Goal: Communication & Community: Answer question/provide support

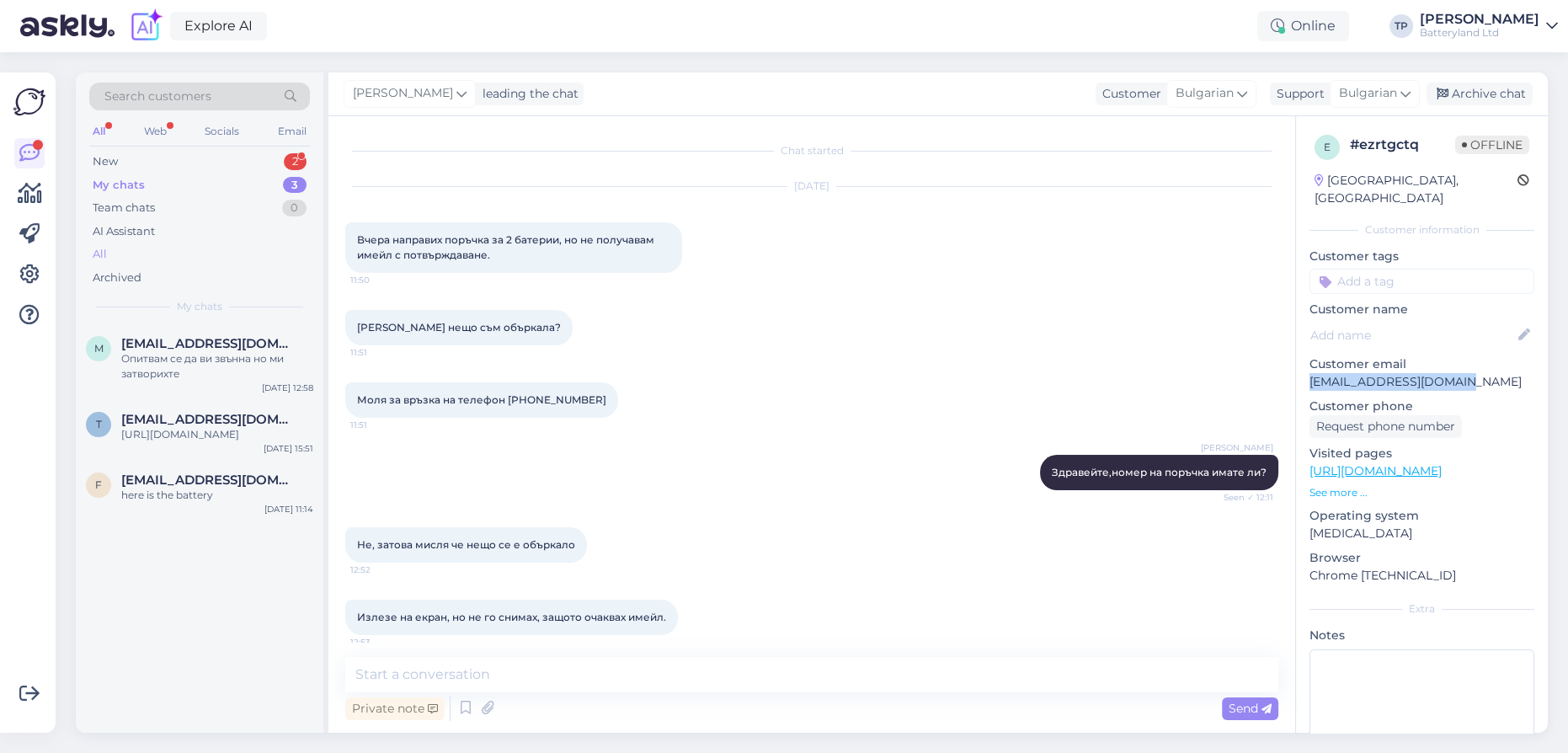
scroll to position [229, 0]
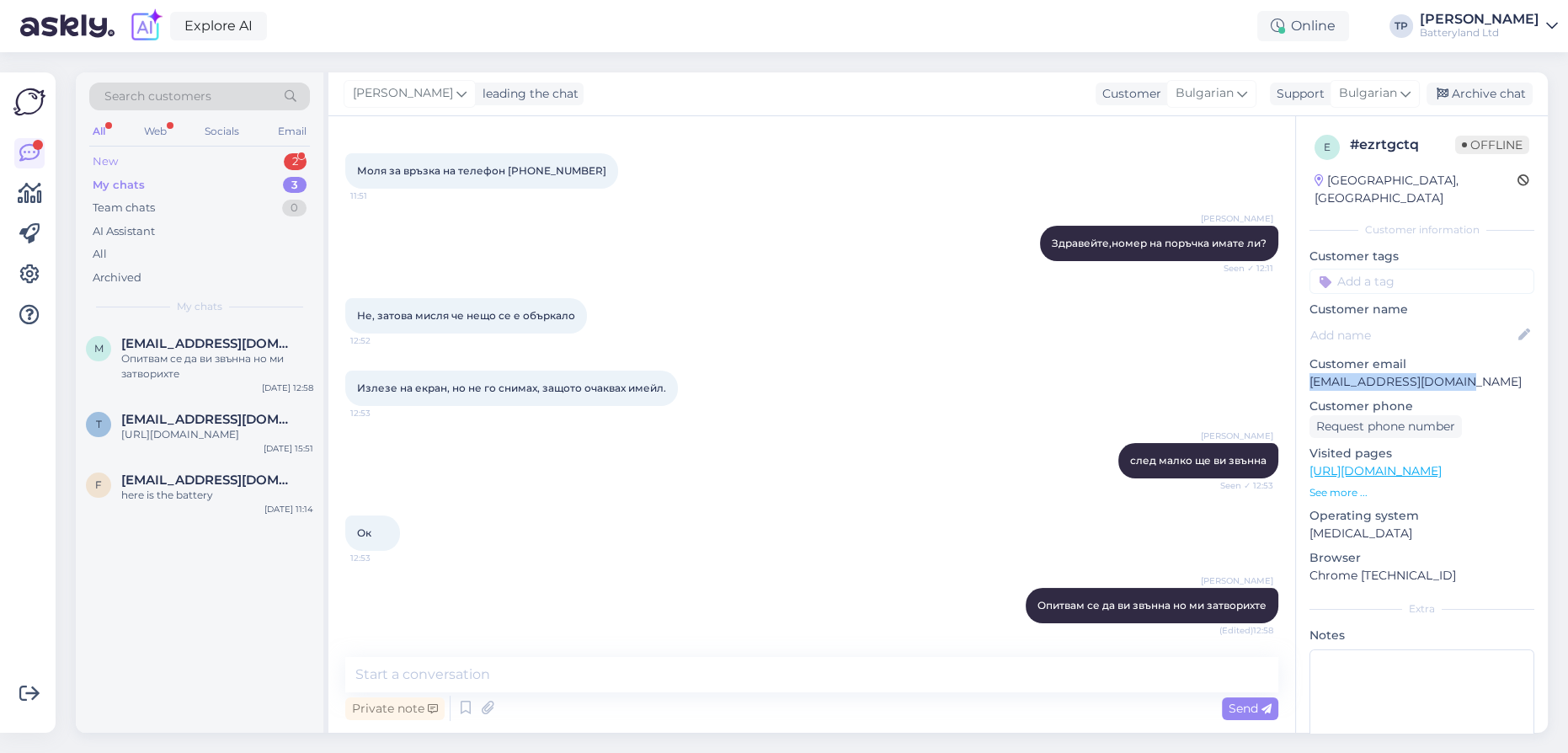
click at [276, 156] on div "New 2" at bounding box center [200, 161] width 220 height 23
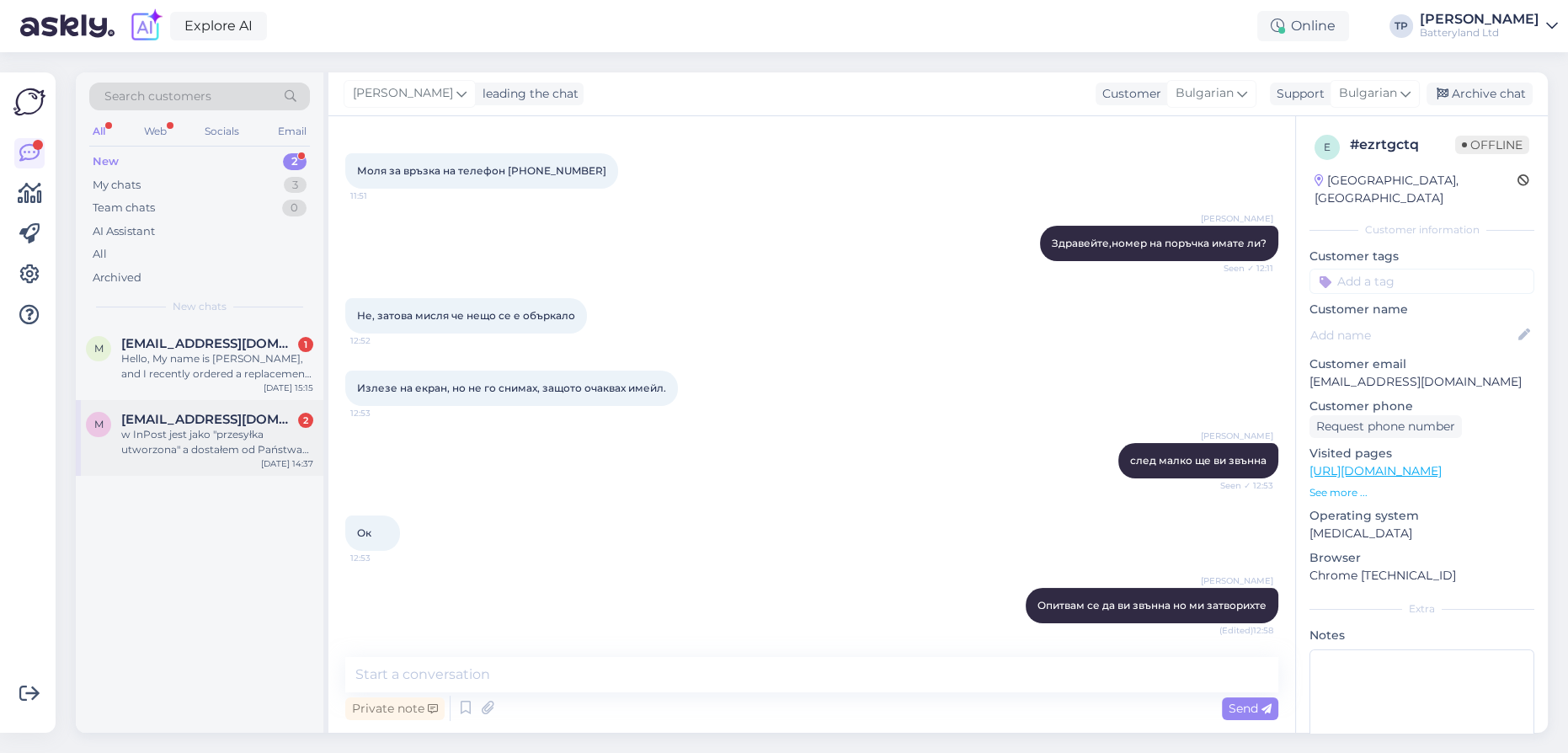
click at [250, 412] on span "[EMAIL_ADDRESS][DOMAIN_NAME]" at bounding box center [209, 420] width 176 height 15
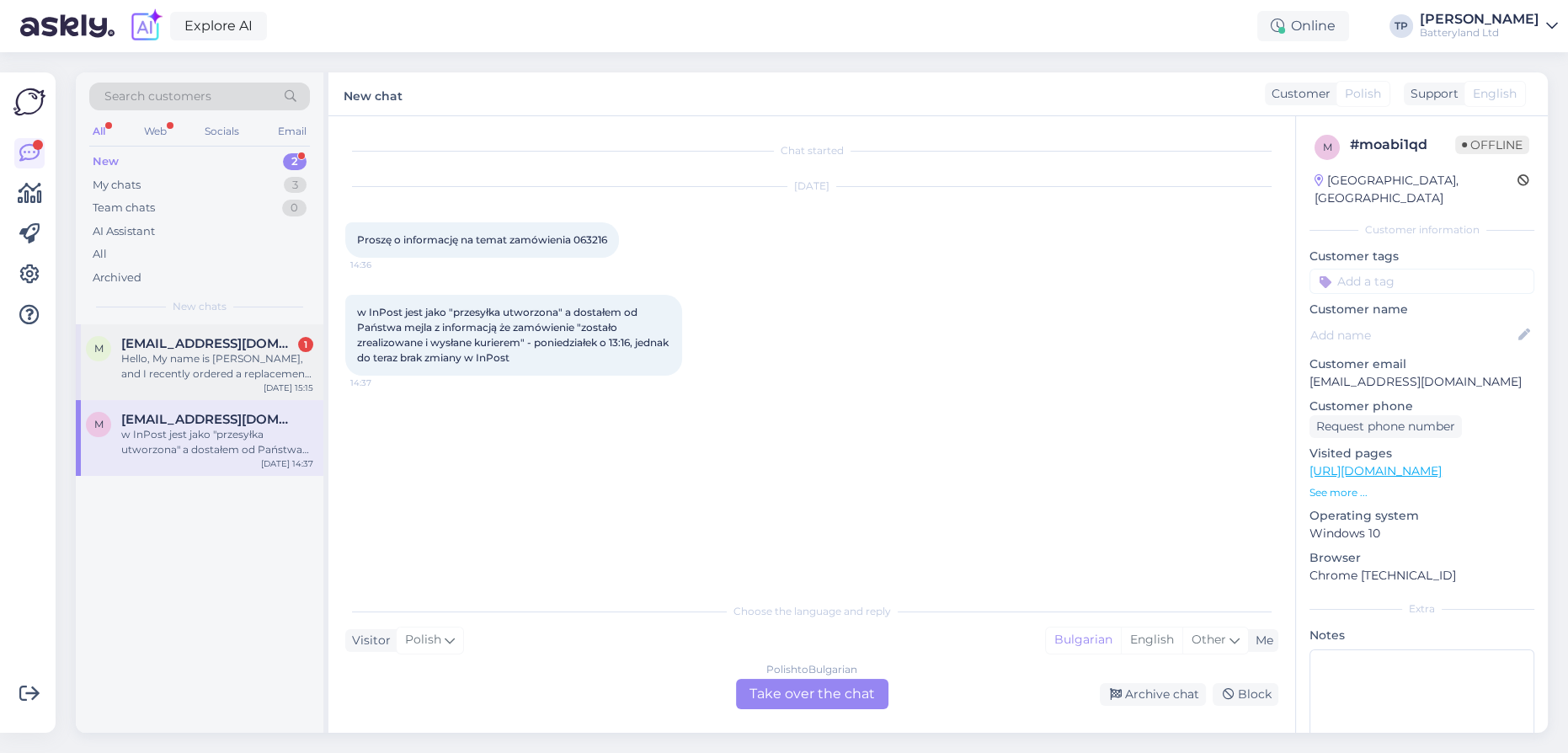
click at [246, 347] on span "[EMAIL_ADDRESS][DOMAIN_NAME]" at bounding box center [209, 343] width 176 height 15
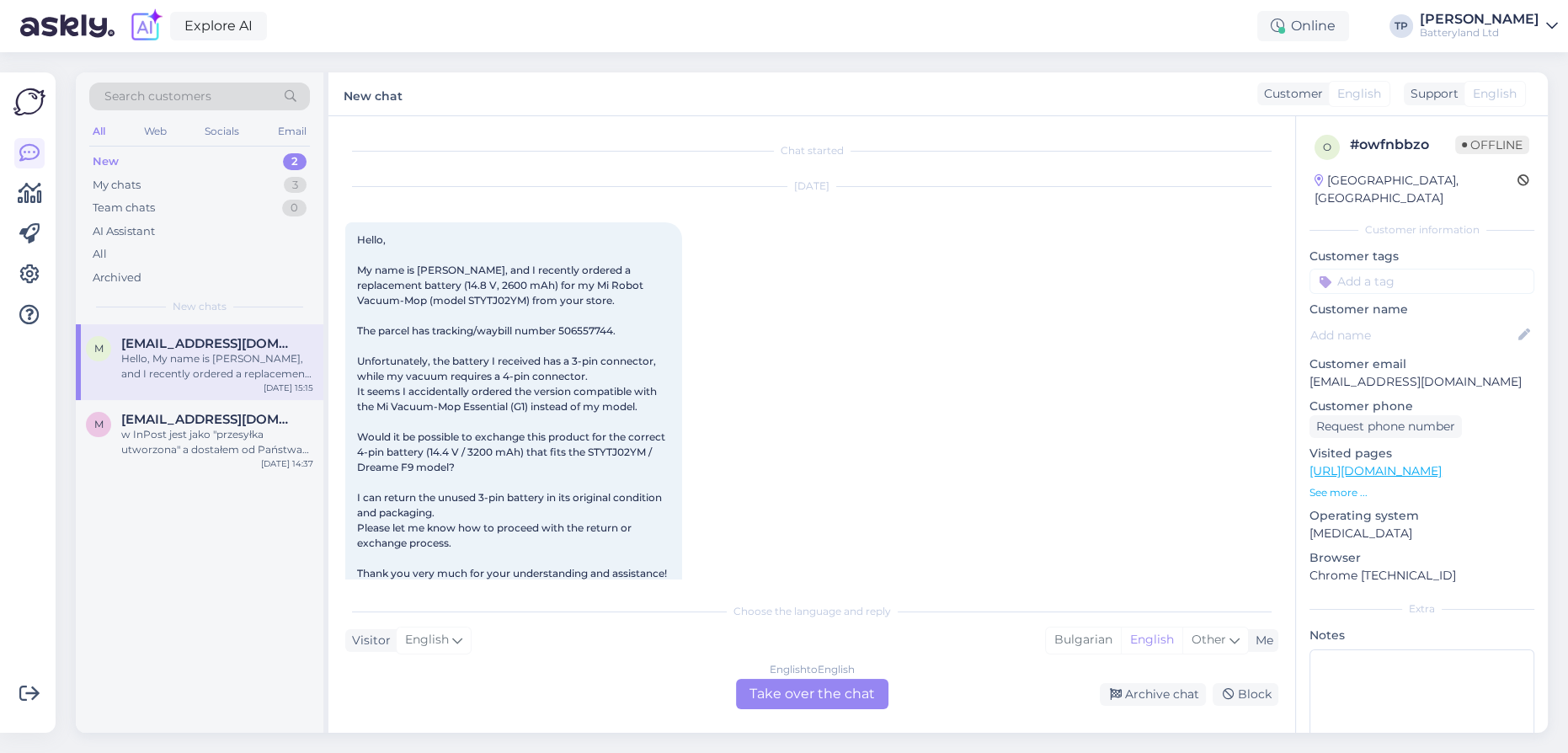
scroll to position [35, 0]
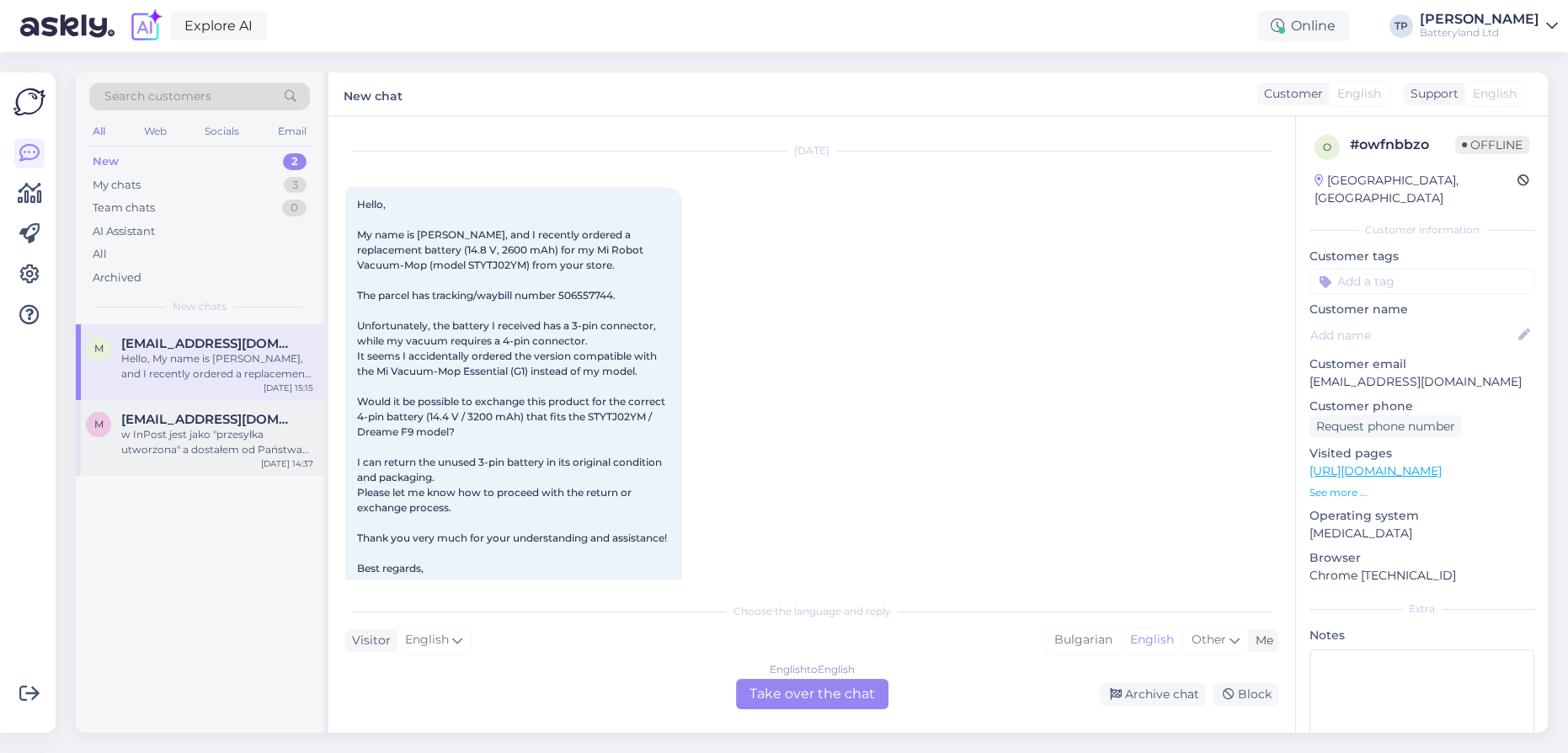
click at [231, 412] on span "[EMAIL_ADDRESS][DOMAIN_NAME]" at bounding box center [209, 420] width 176 height 15
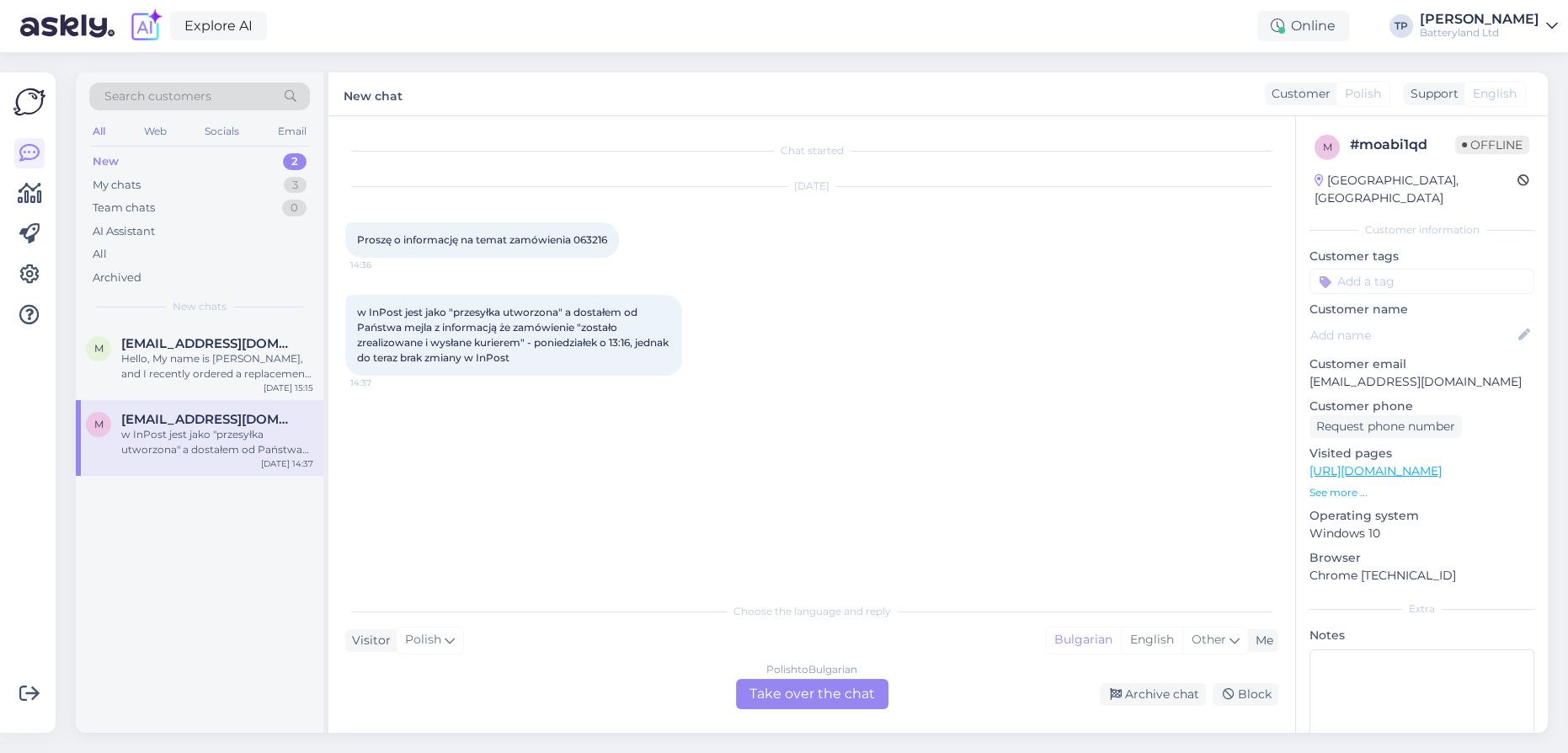
click at [810, 701] on div "Polish to Bulgarian Take over the chat" at bounding box center [812, 694] width 152 height 30
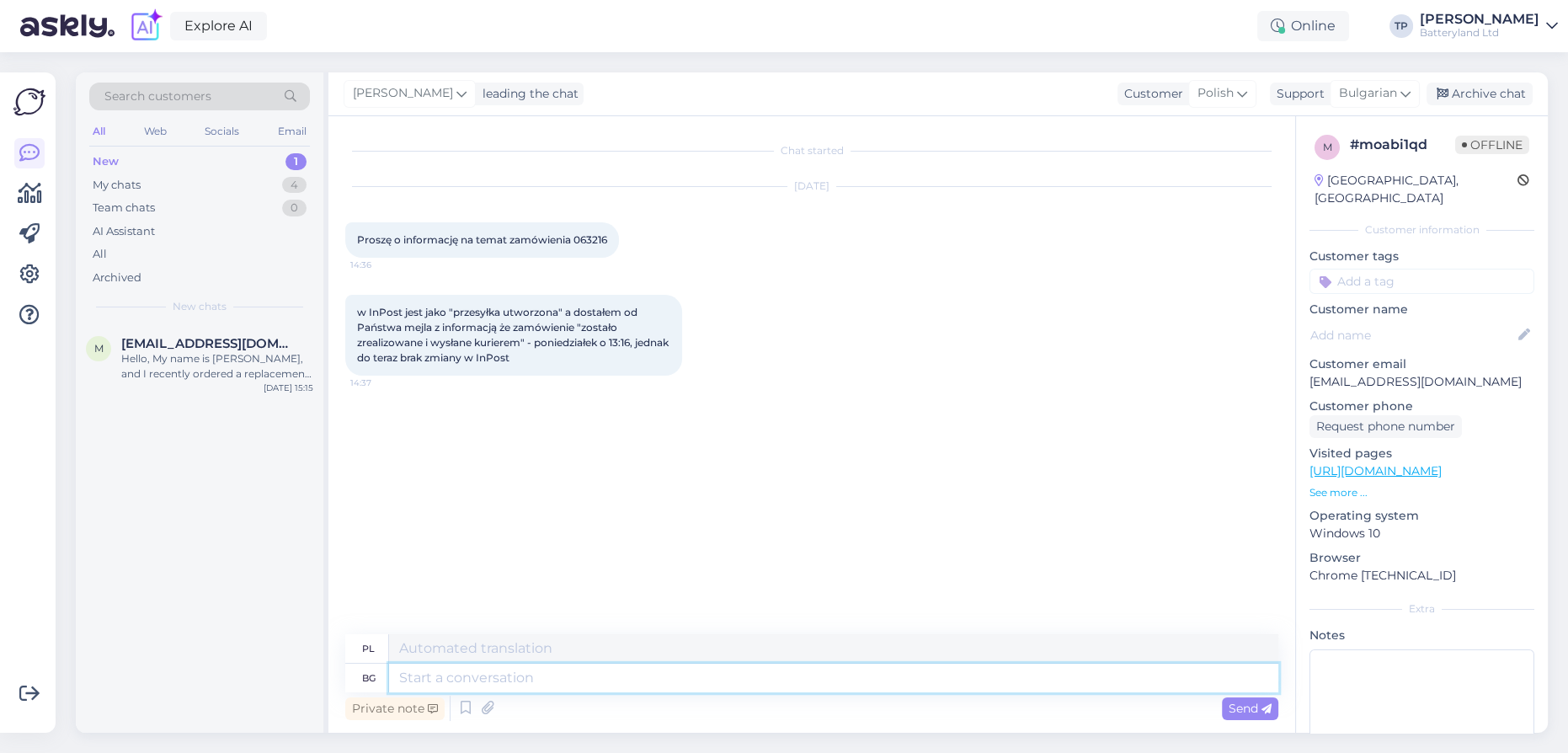
click at [454, 684] on textarea at bounding box center [833, 677] width 889 height 28
drag, startPoint x: 361, startPoint y: 238, endPoint x: 656, endPoint y: 250, distance: 295.2
click at [656, 250] on div "[DATE] Proszę o informację na temat zamówienia 063216 14:36" at bounding box center [812, 222] width 933 height 108
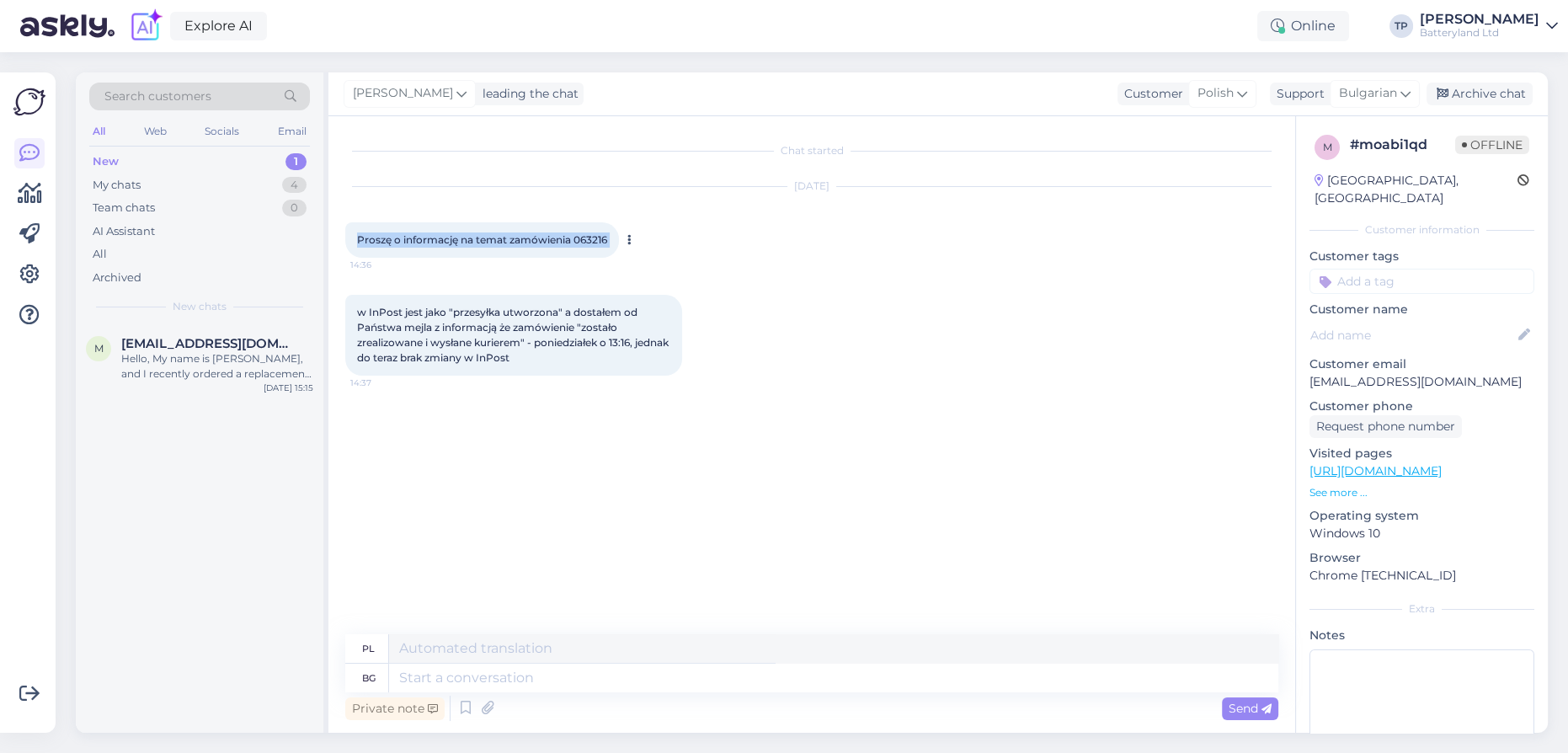
drag, startPoint x: 357, startPoint y: 238, endPoint x: 630, endPoint y: 231, distance: 273.1
click at [619, 231] on div "Proszę o informację na temat zamówienia 063216 14:36" at bounding box center [482, 239] width 274 height 35
copy div "Proszę o informację na temat zamówienia 063216 14:36"
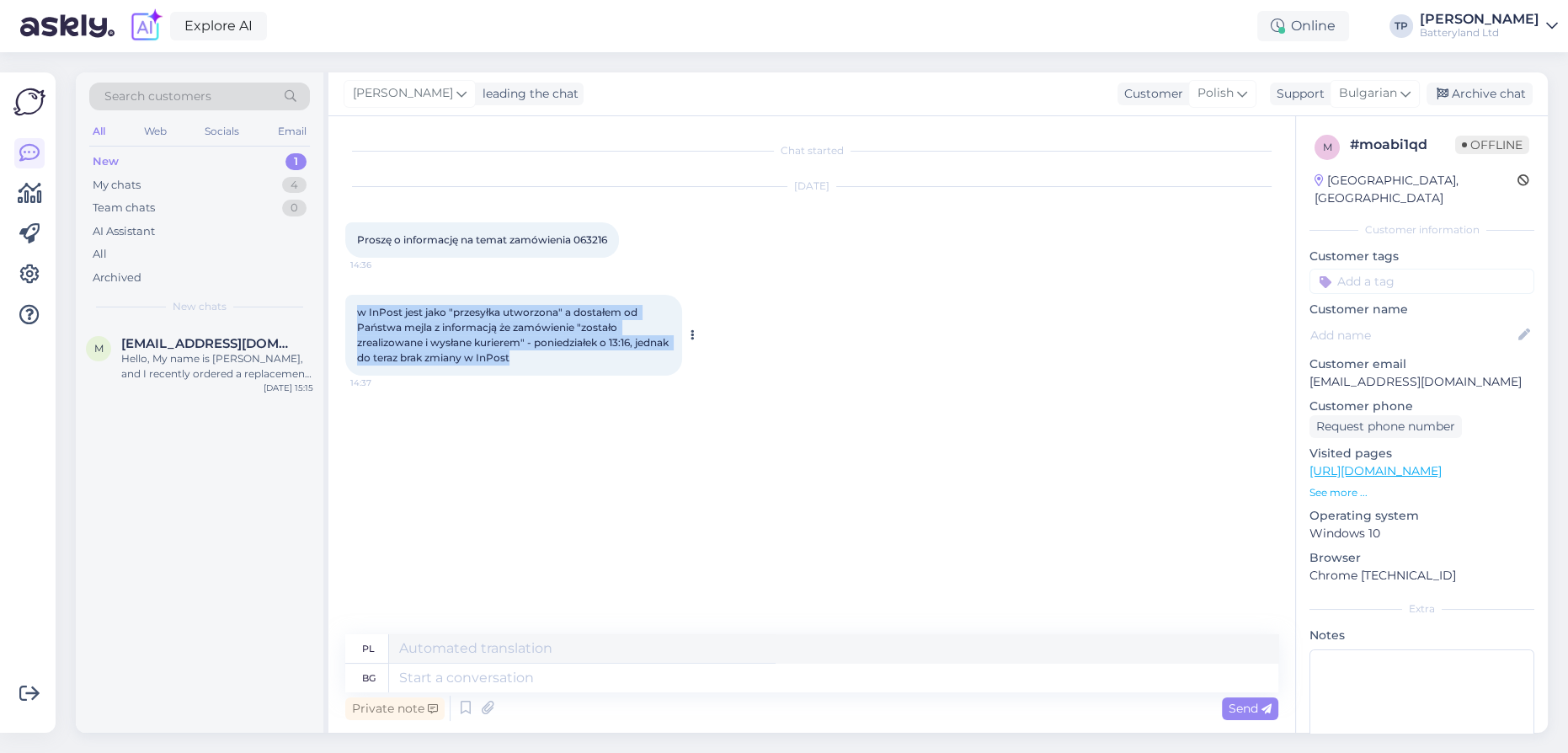
drag, startPoint x: 358, startPoint y: 310, endPoint x: 667, endPoint y: 367, distance: 314.2
click at [667, 367] on div "w InPost jest jako "przesyłka utworzona" a dostałem od Państwa mejla z informac…" at bounding box center [513, 335] width 336 height 81
copy span "w InPost jest jako "przesyłka utworzona" a dostałem od Państwa mejla z informac…"
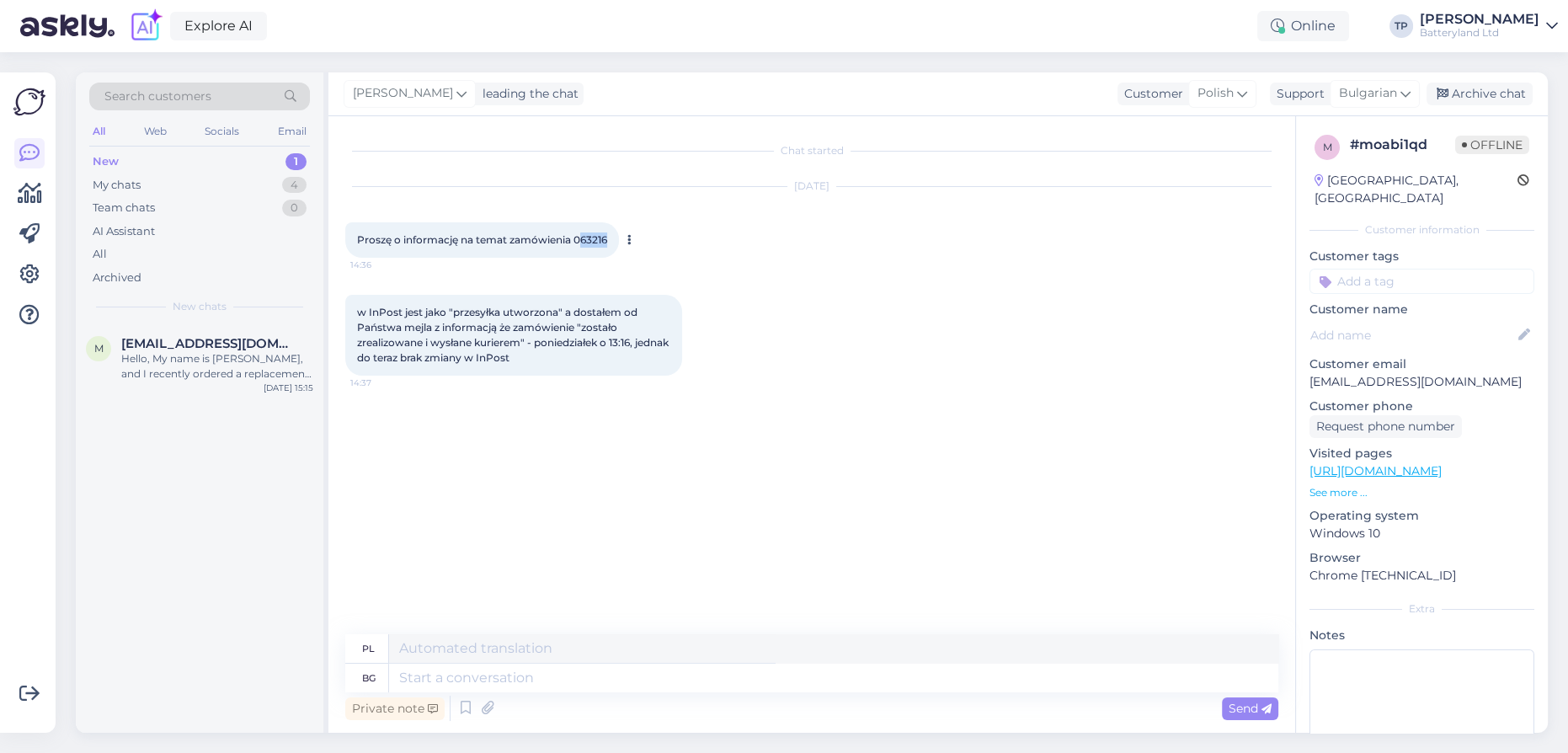
drag, startPoint x: 582, startPoint y: 235, endPoint x: 609, endPoint y: 235, distance: 27.0
click at [608, 235] on span "Proszę o informację na temat zamówienia 063216" at bounding box center [482, 239] width 250 height 13
copy span "63216"
click at [1390, 97] on span "Bulgarian" at bounding box center [1368, 94] width 59 height 19
type input "en"
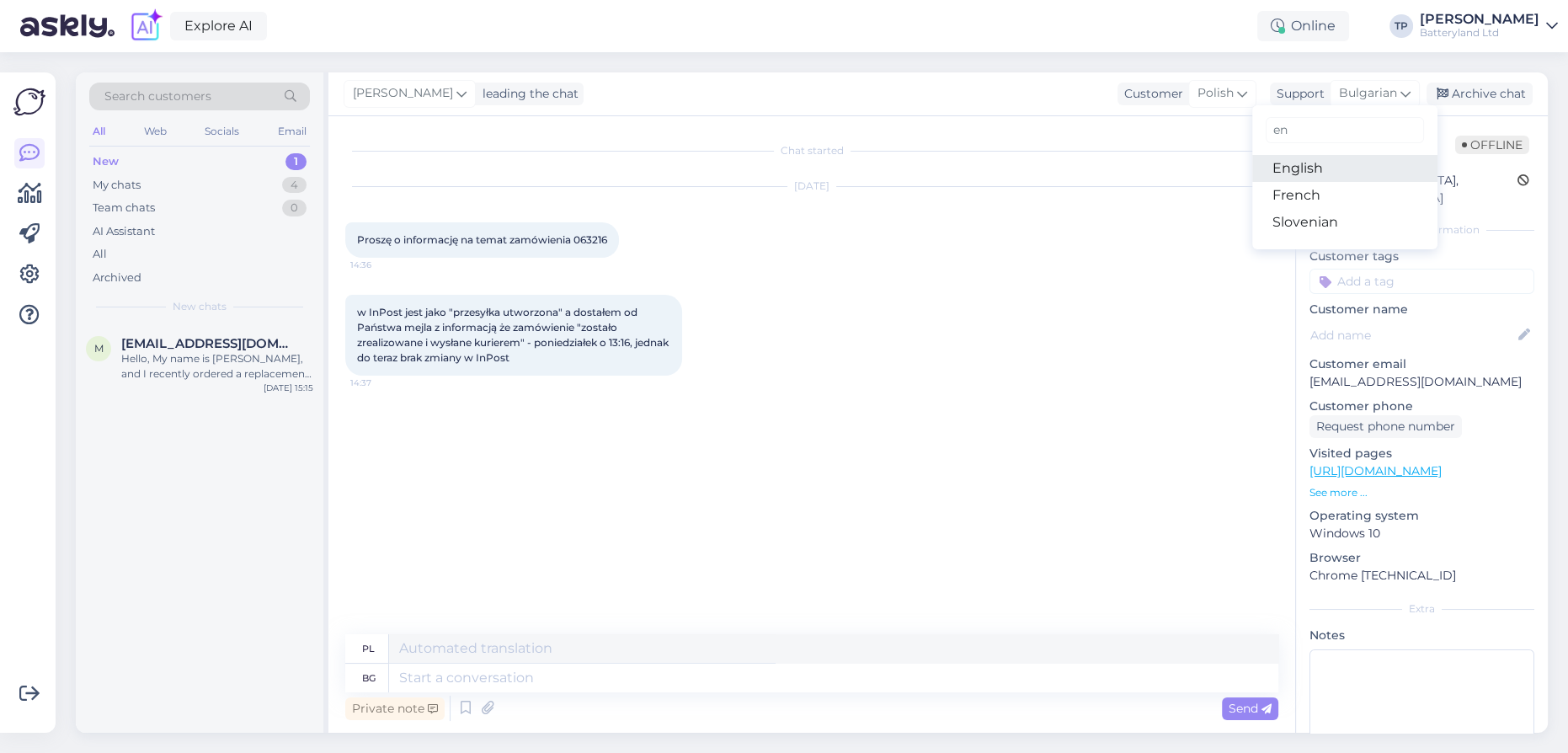
click at [1309, 177] on link "English" at bounding box center [1344, 168] width 185 height 27
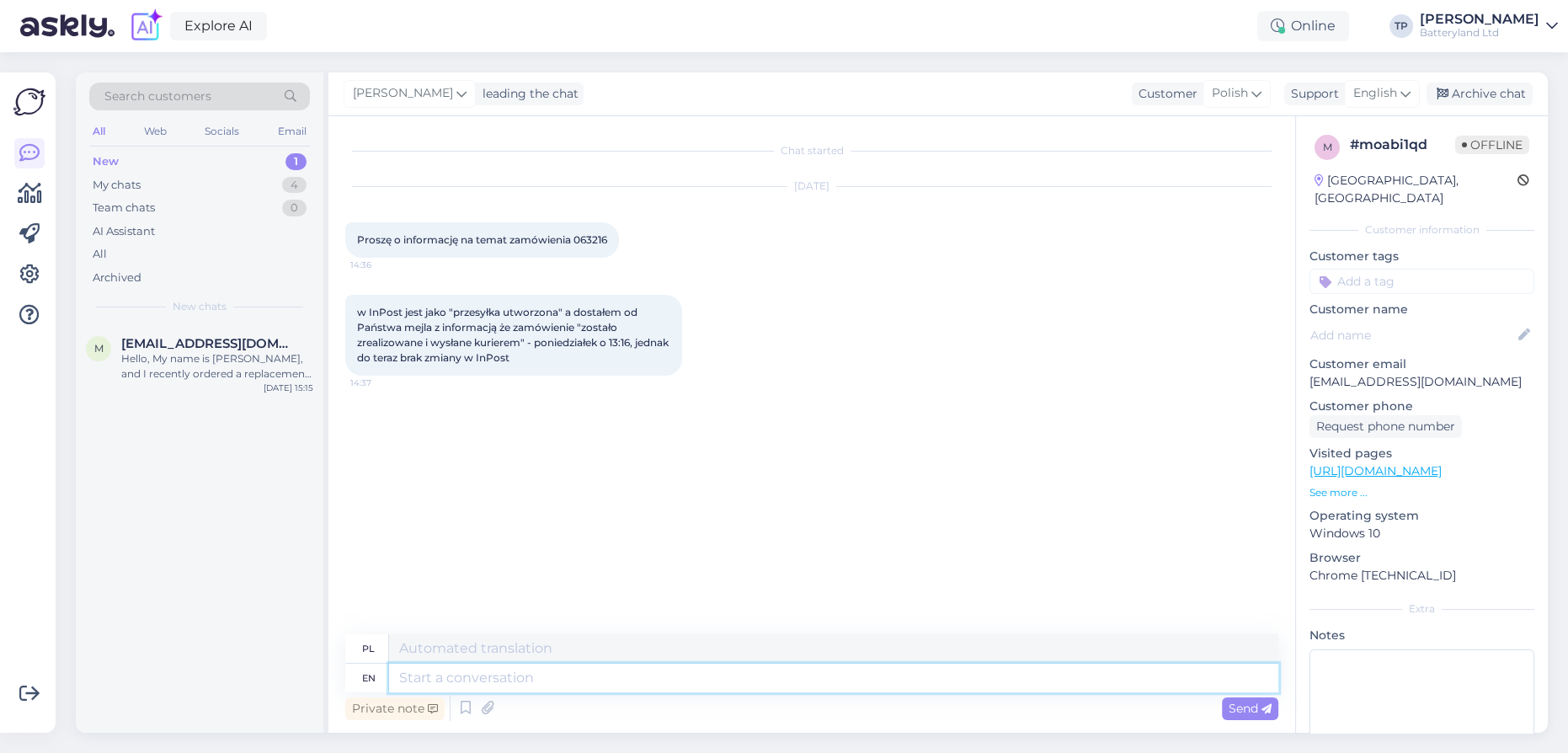
click at [408, 682] on textarea at bounding box center [833, 677] width 889 height 28
paste textarea "Witam, [PERSON_NAME] została wysłana 6. dnia tego miesiąca. Minęły dopiero 2 dn…"
type textarea "Witam, [PERSON_NAME] została wysłana 6. dnia tego miesiąca. Minęły dopiero 2 dn…"
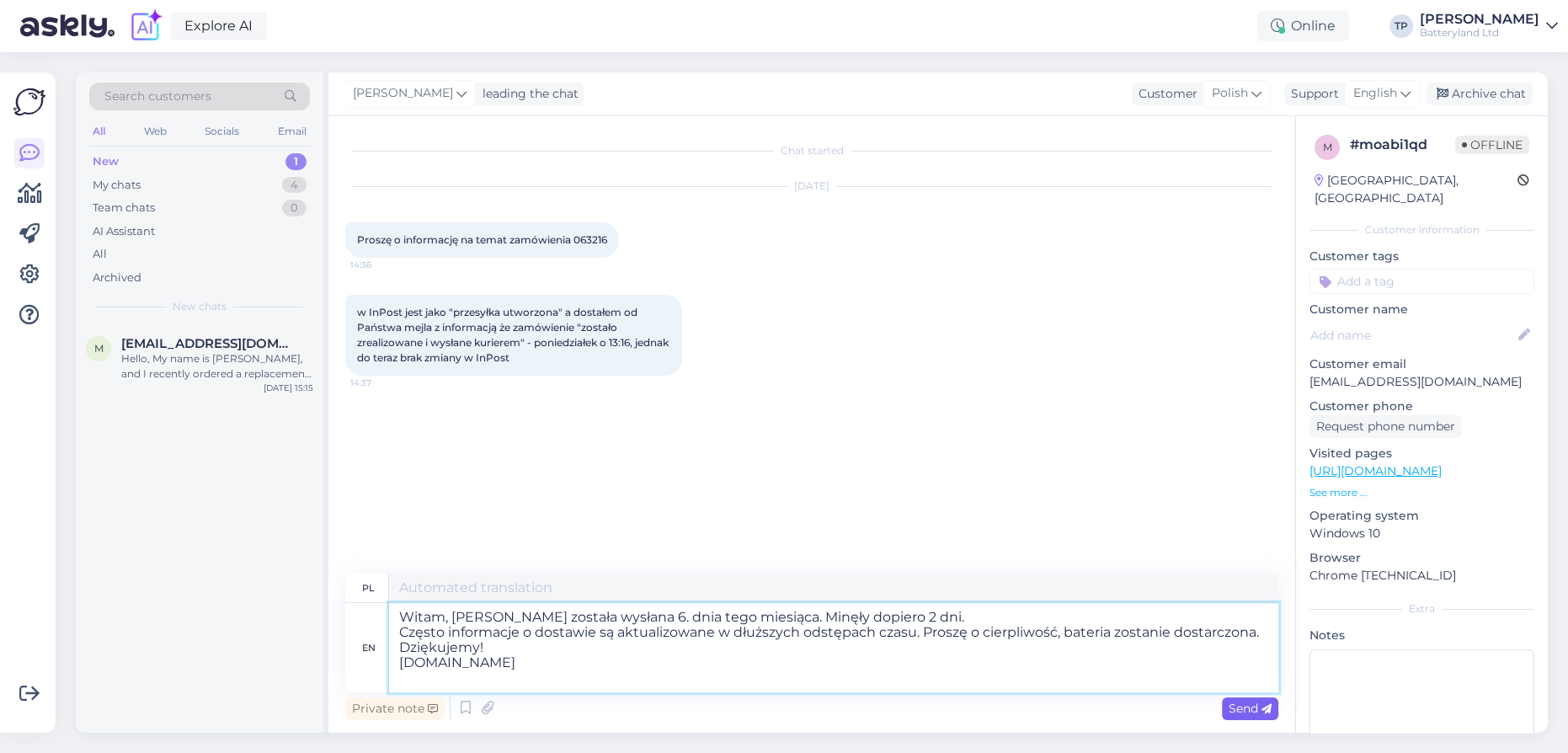
type textarea "Witam, [PERSON_NAME] została wysłana 6. dnia tego miesiąca. Minęły dopiero 2 dn…"
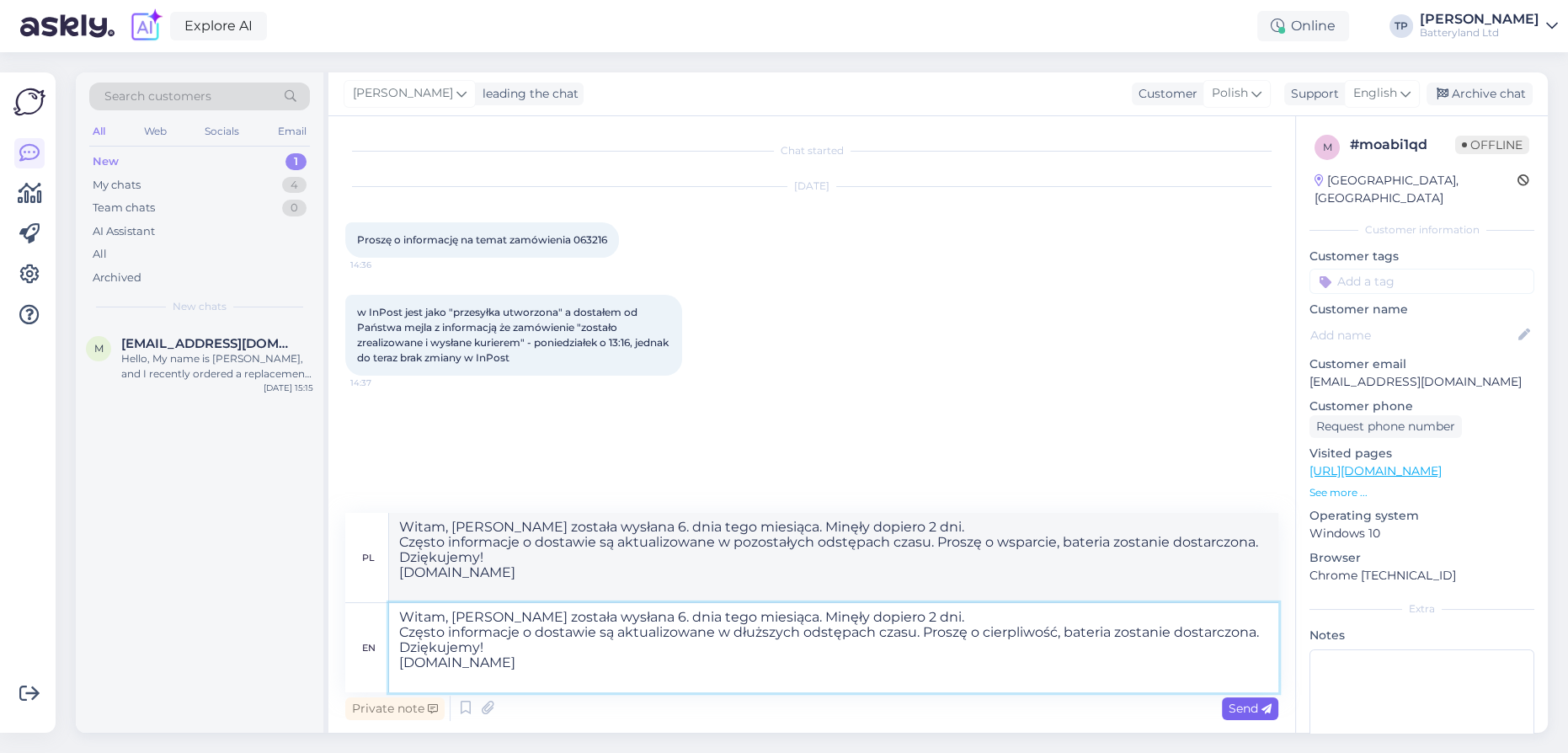
type textarea "Witam, [PERSON_NAME] została wysłana 6. dnia tego miesiąca. Minęły dopiero 2 dn…"
click at [1245, 713] on span "Send" at bounding box center [1250, 708] width 43 height 15
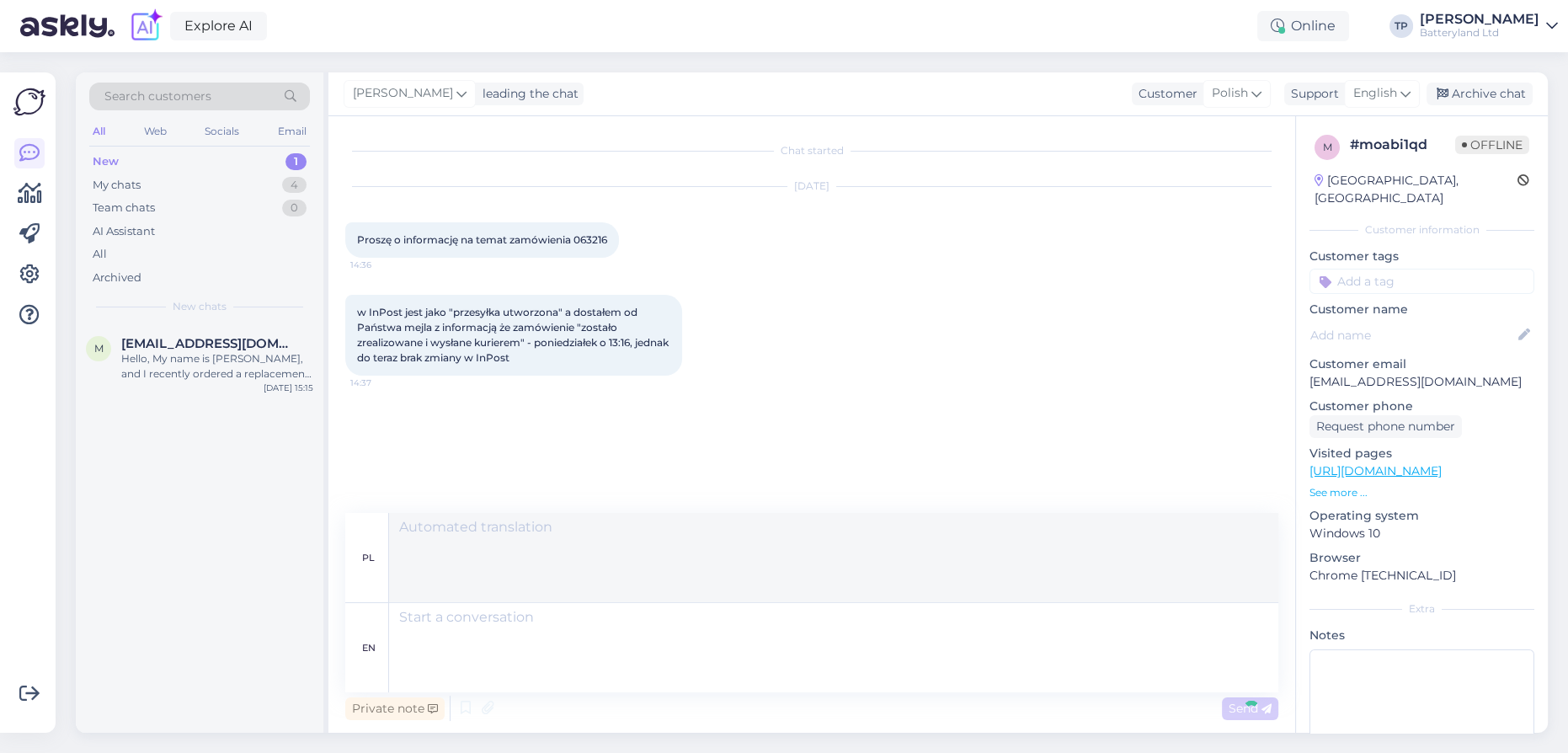
scroll to position [58, 0]
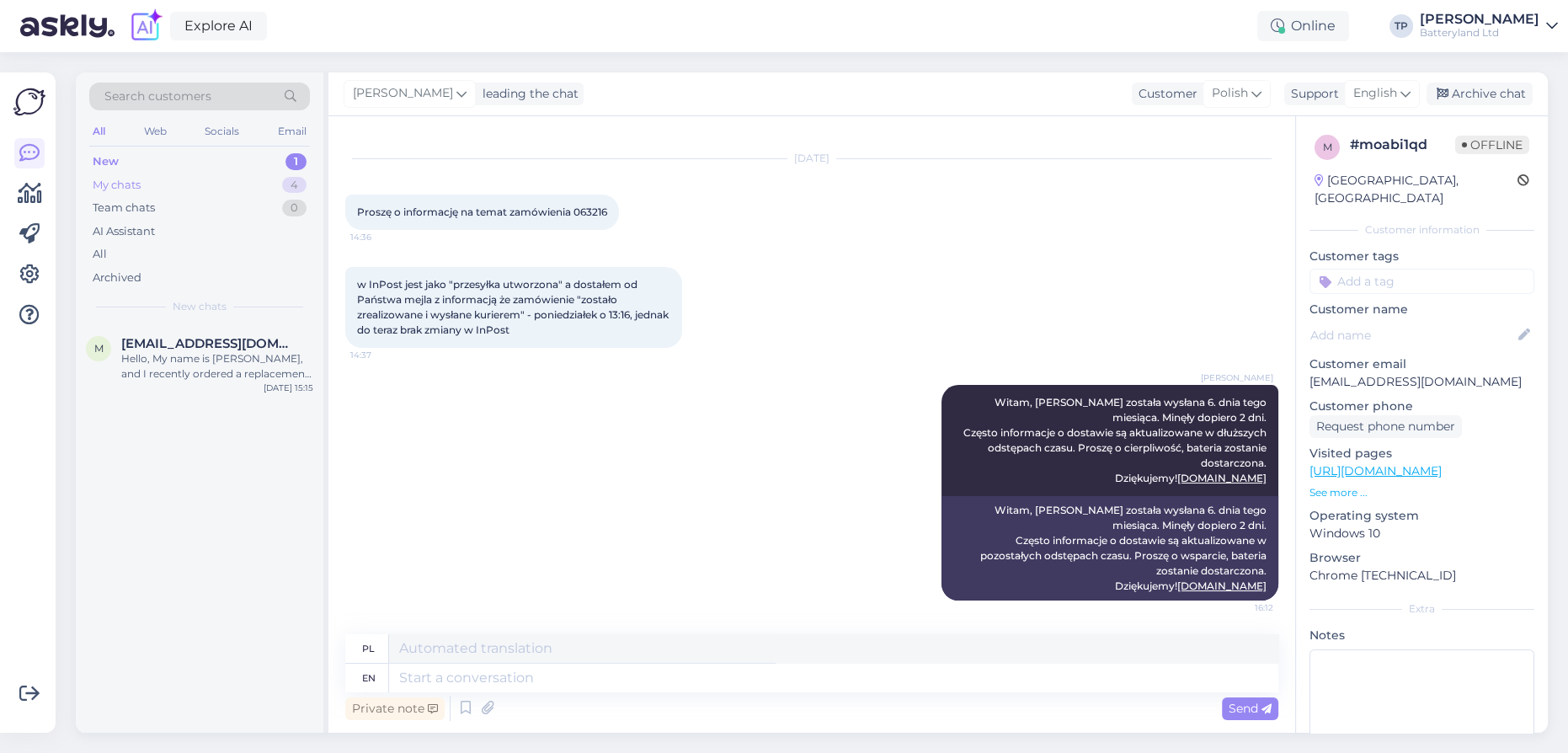
click at [236, 183] on div "My chats 4" at bounding box center [200, 185] width 220 height 23
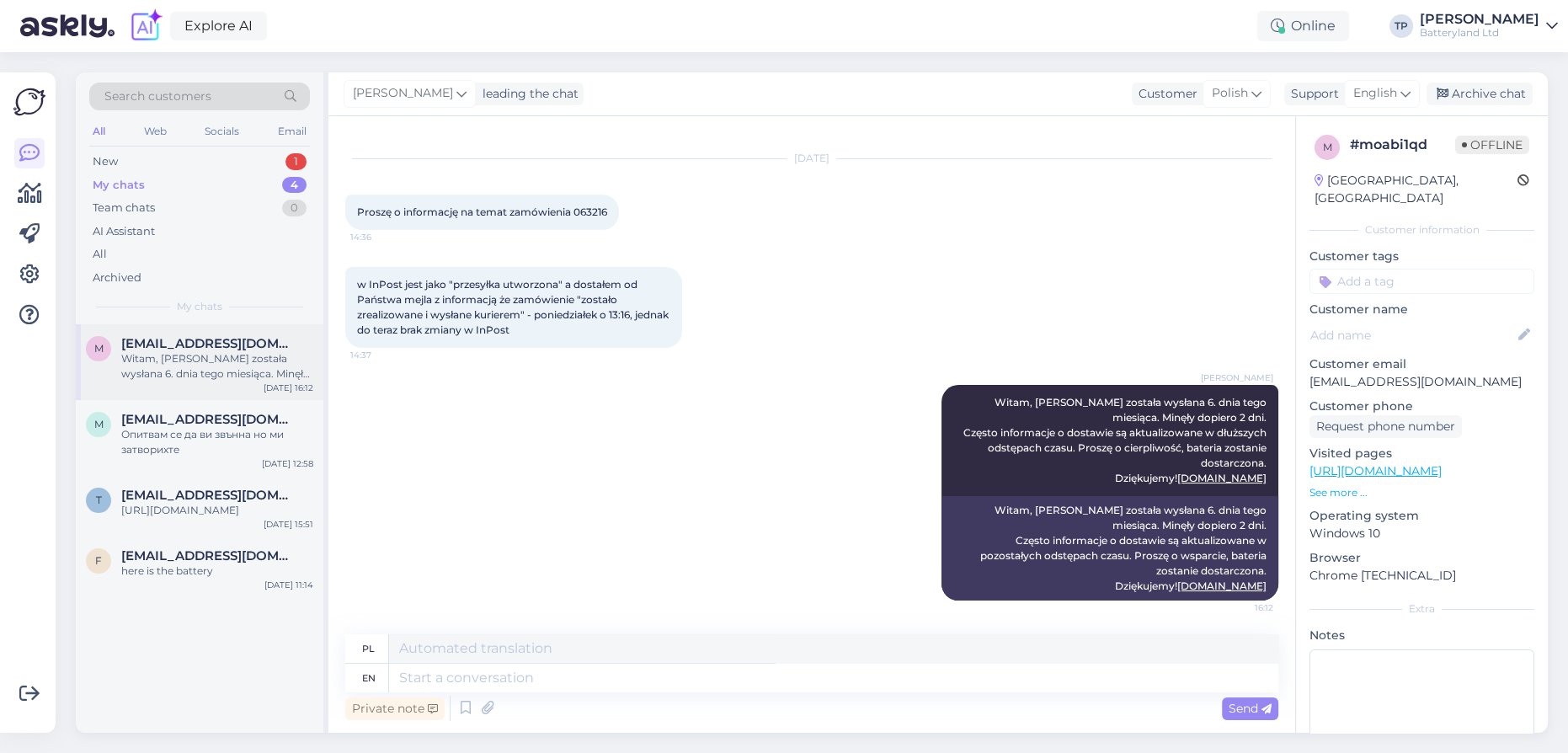
click at [220, 336] on span "[EMAIL_ADDRESS][DOMAIN_NAME]" at bounding box center [209, 343] width 176 height 15
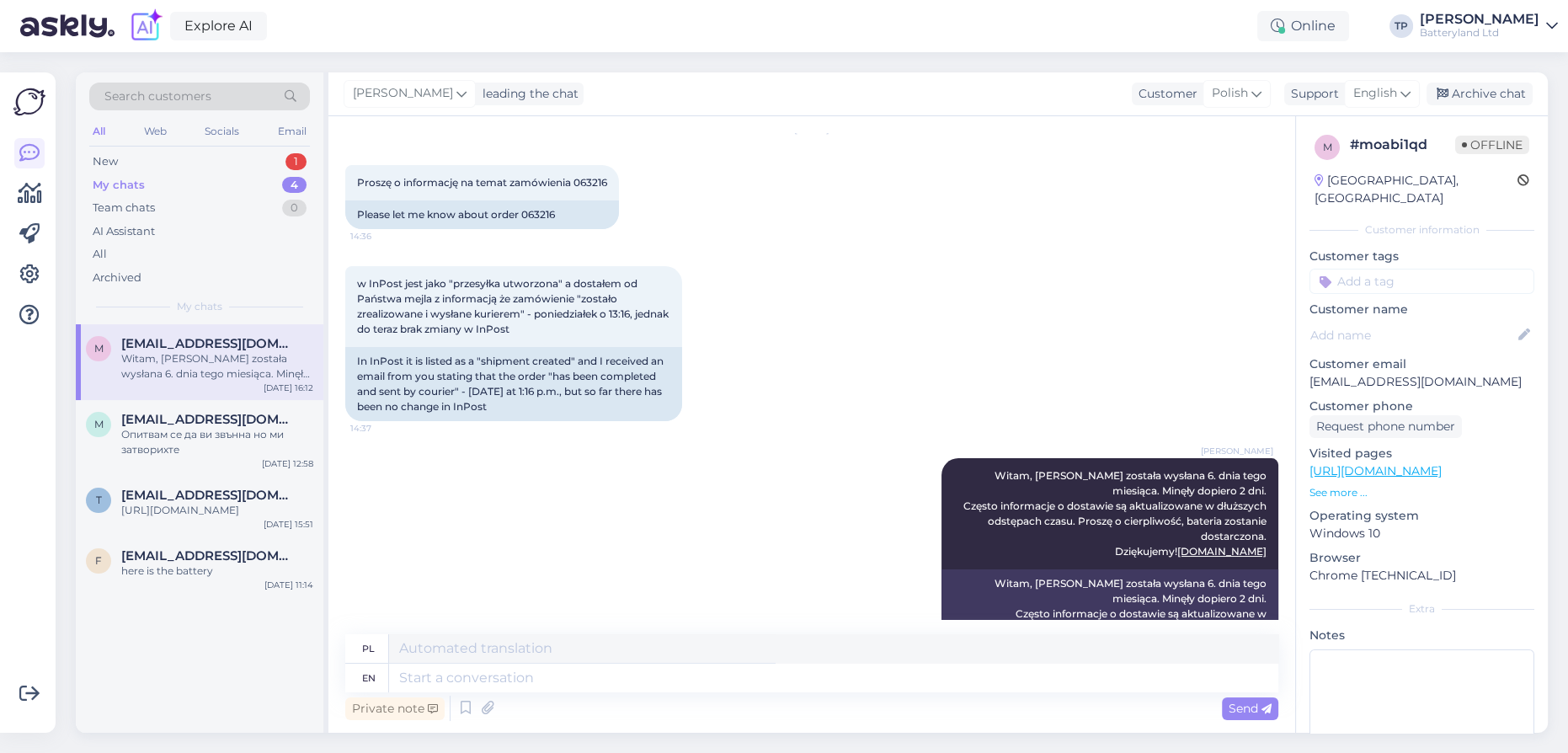
scroll to position [160, 0]
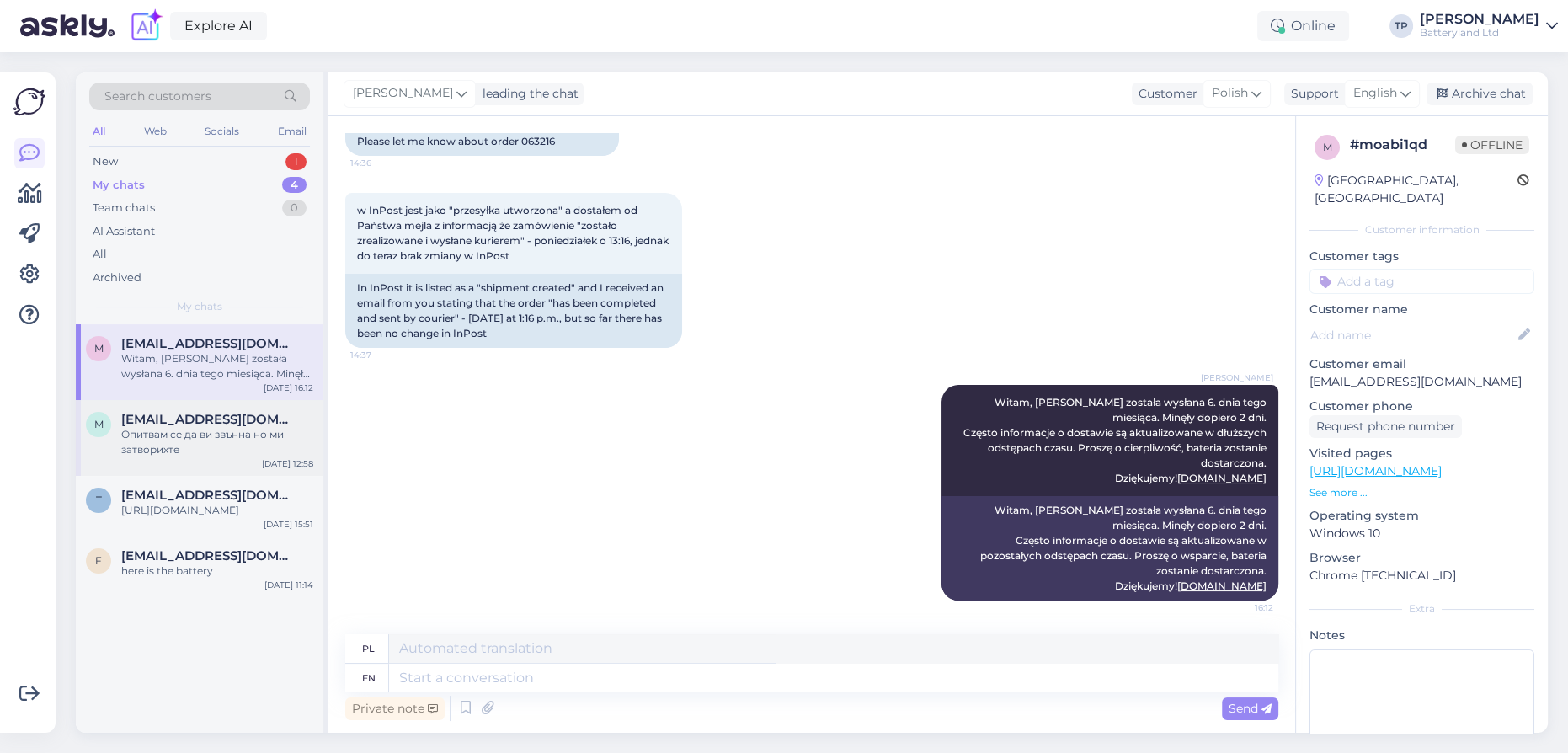
click at [213, 412] on div "[EMAIL_ADDRESS][DOMAIN_NAME] Опитвам се да ви звънна но ми затворихте" at bounding box center [217, 435] width 192 height 46
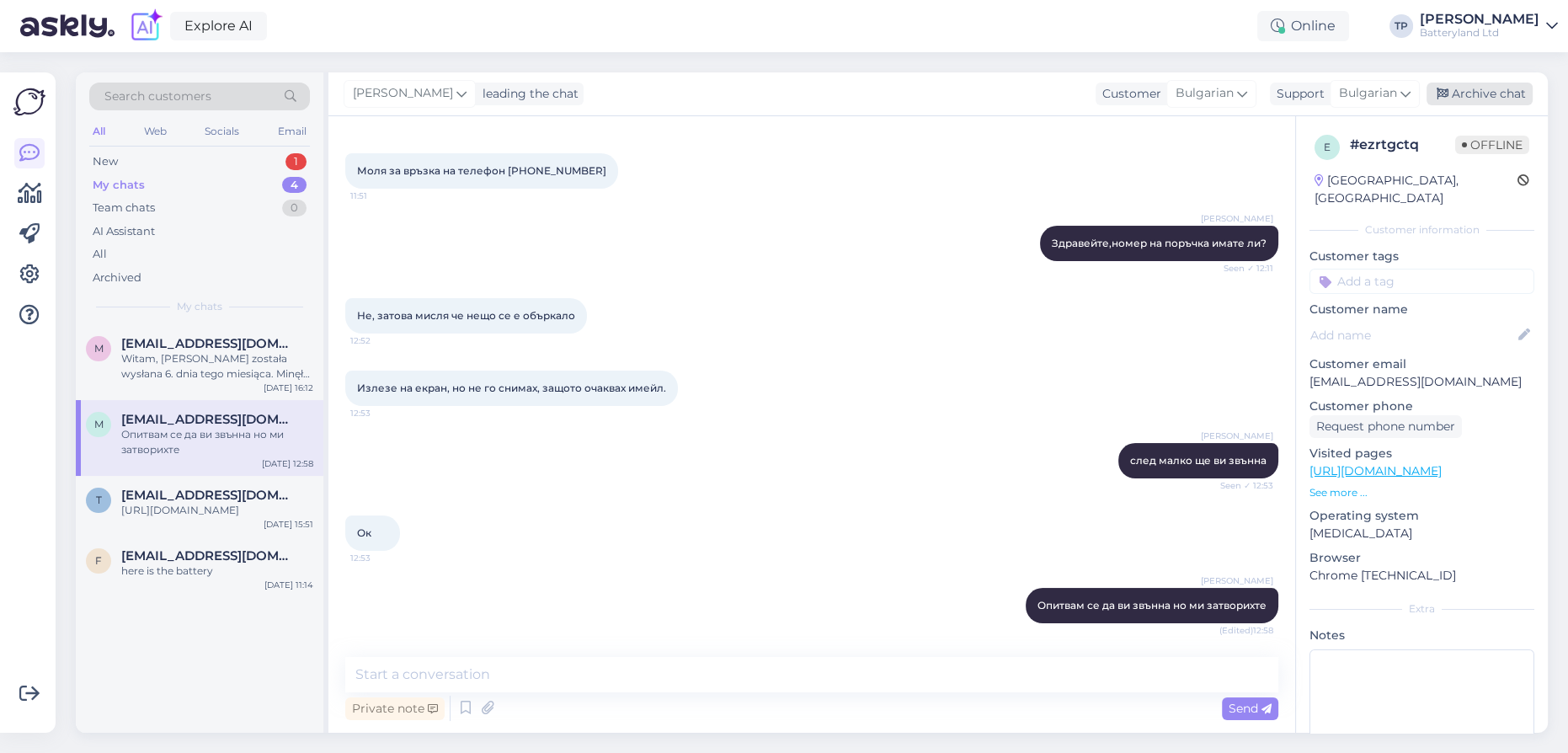
click at [1455, 94] on div "Archive chat" at bounding box center [1479, 94] width 106 height 22
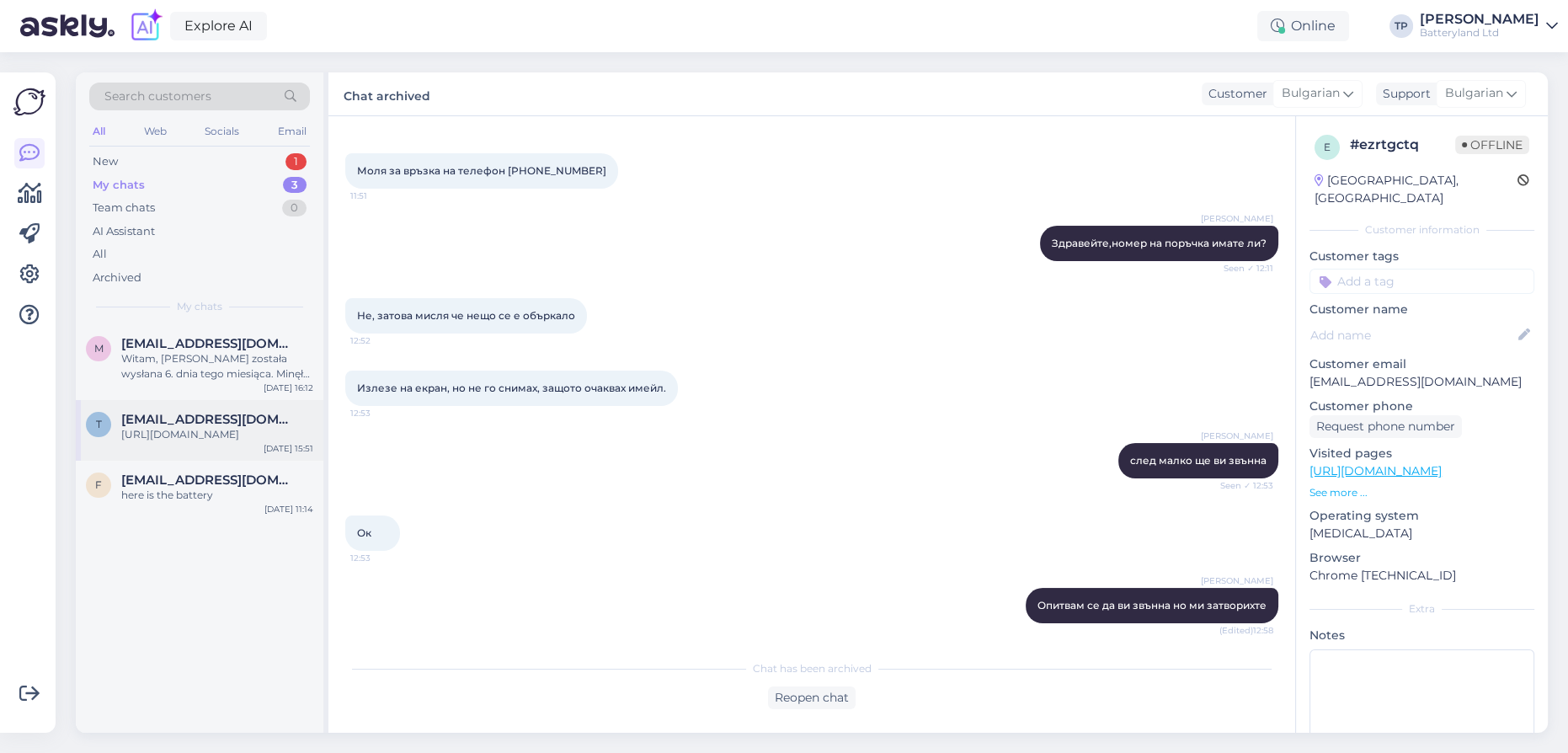
click at [252, 400] on div "t [EMAIL_ADDRESS][DOMAIN_NAME] [URL][DOMAIN_NAME] [DATE] 15:51" at bounding box center [200, 430] width 248 height 60
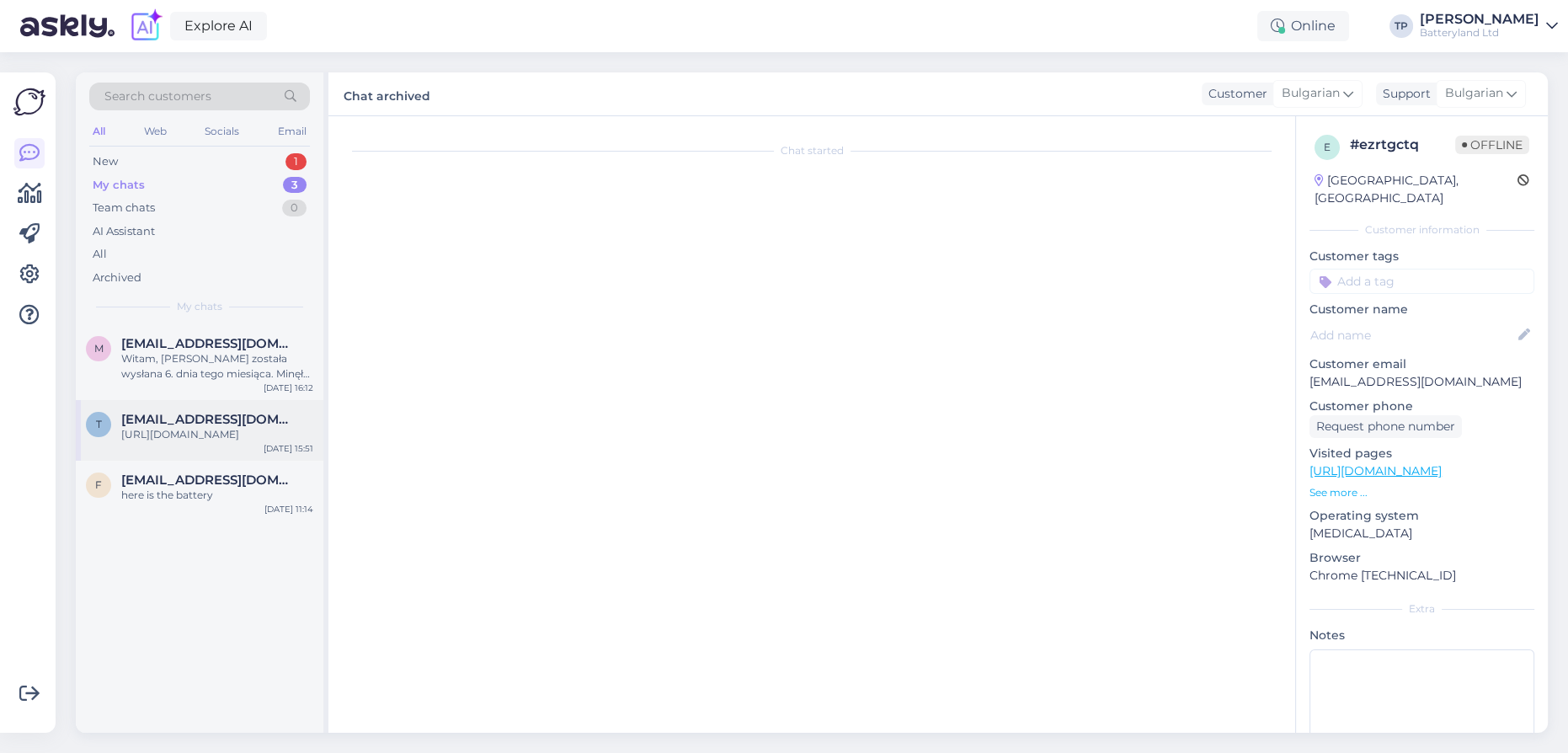
scroll to position [0, 0]
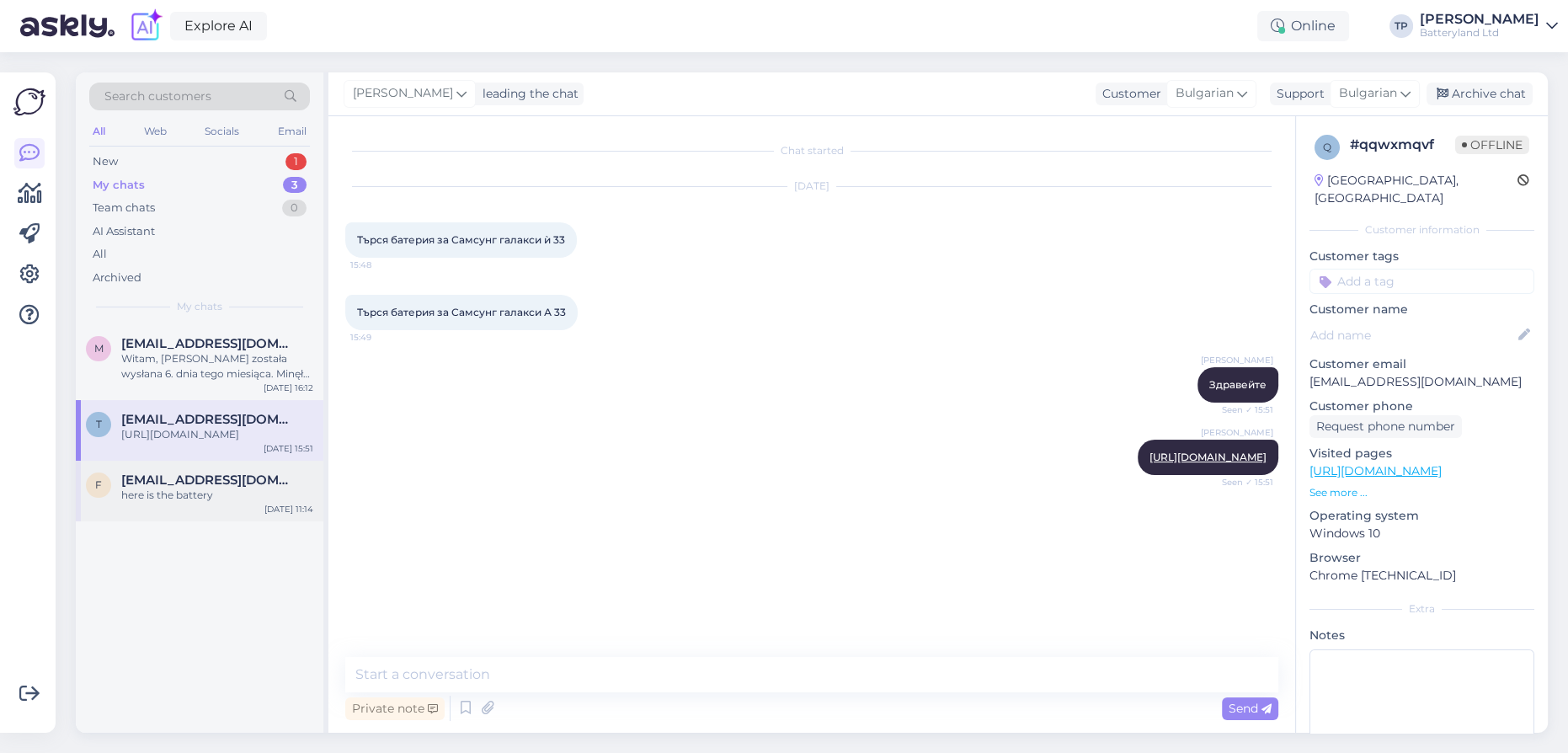
click at [216, 473] on div "f [EMAIL_ADDRESS][DOMAIN_NAME] here is the battery [DATE] 11:14" at bounding box center [200, 491] width 248 height 60
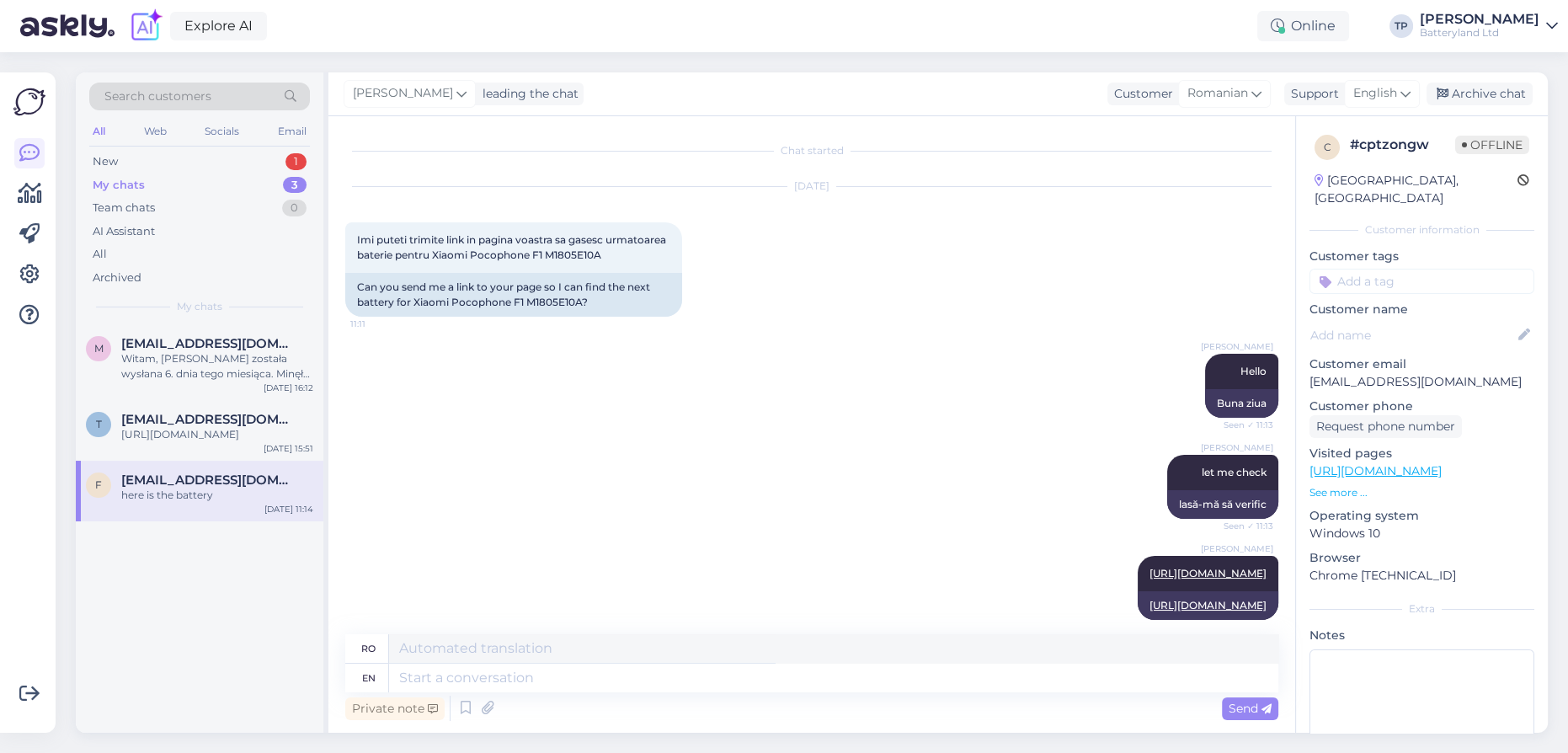
scroll to position [150, 0]
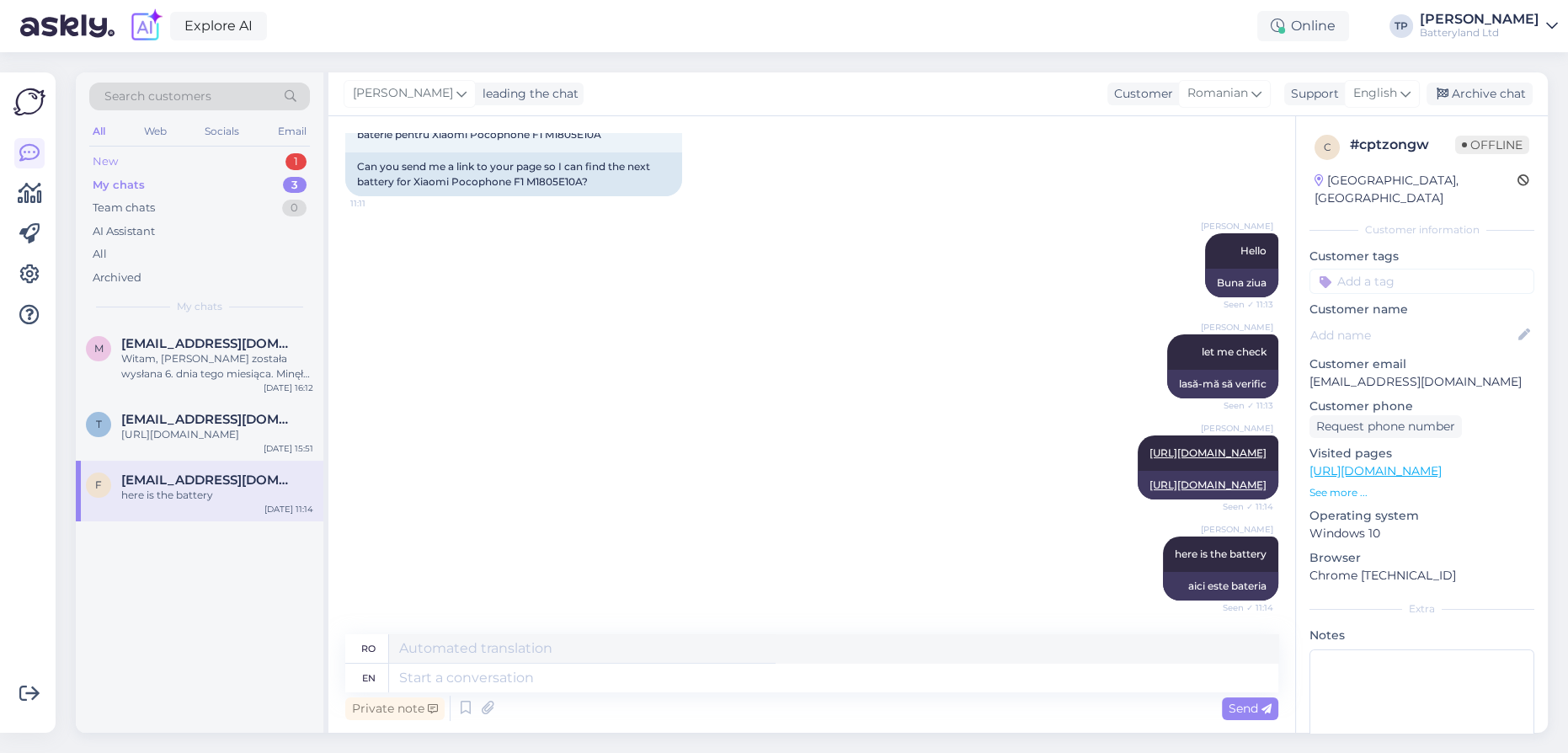
drag, startPoint x: 221, startPoint y: 138, endPoint x: 219, endPoint y: 151, distance: 13.2
click at [221, 143] on div "All Web Socials Email" at bounding box center [200, 133] width 220 height 26
click at [219, 151] on div "New 1" at bounding box center [200, 161] width 220 height 23
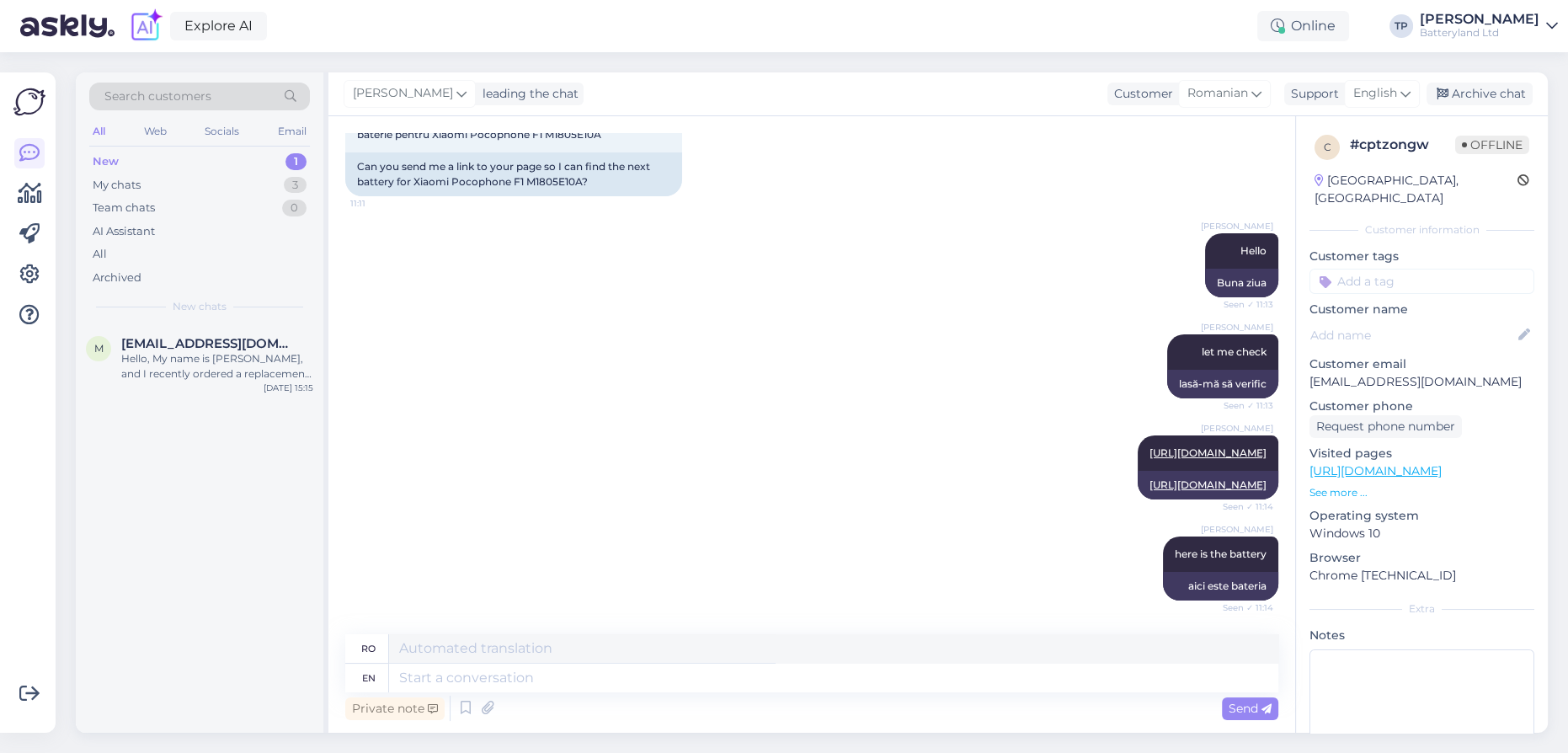
click at [219, 151] on div "New 1" at bounding box center [200, 161] width 220 height 23
click at [208, 340] on span "[EMAIL_ADDRESS][DOMAIN_NAME]" at bounding box center [209, 343] width 176 height 15
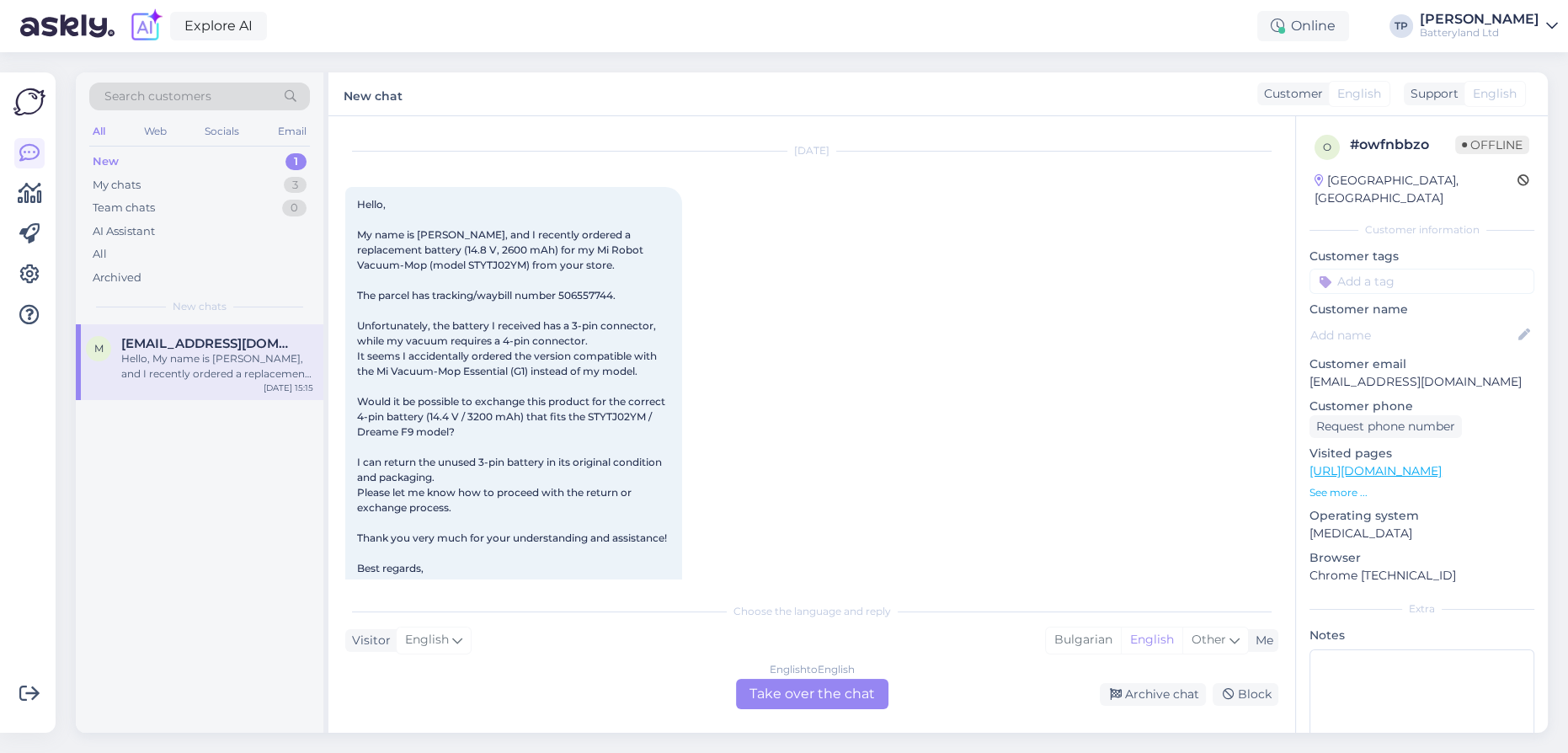
click at [782, 696] on div "English to English Take over the chat" at bounding box center [812, 694] width 152 height 30
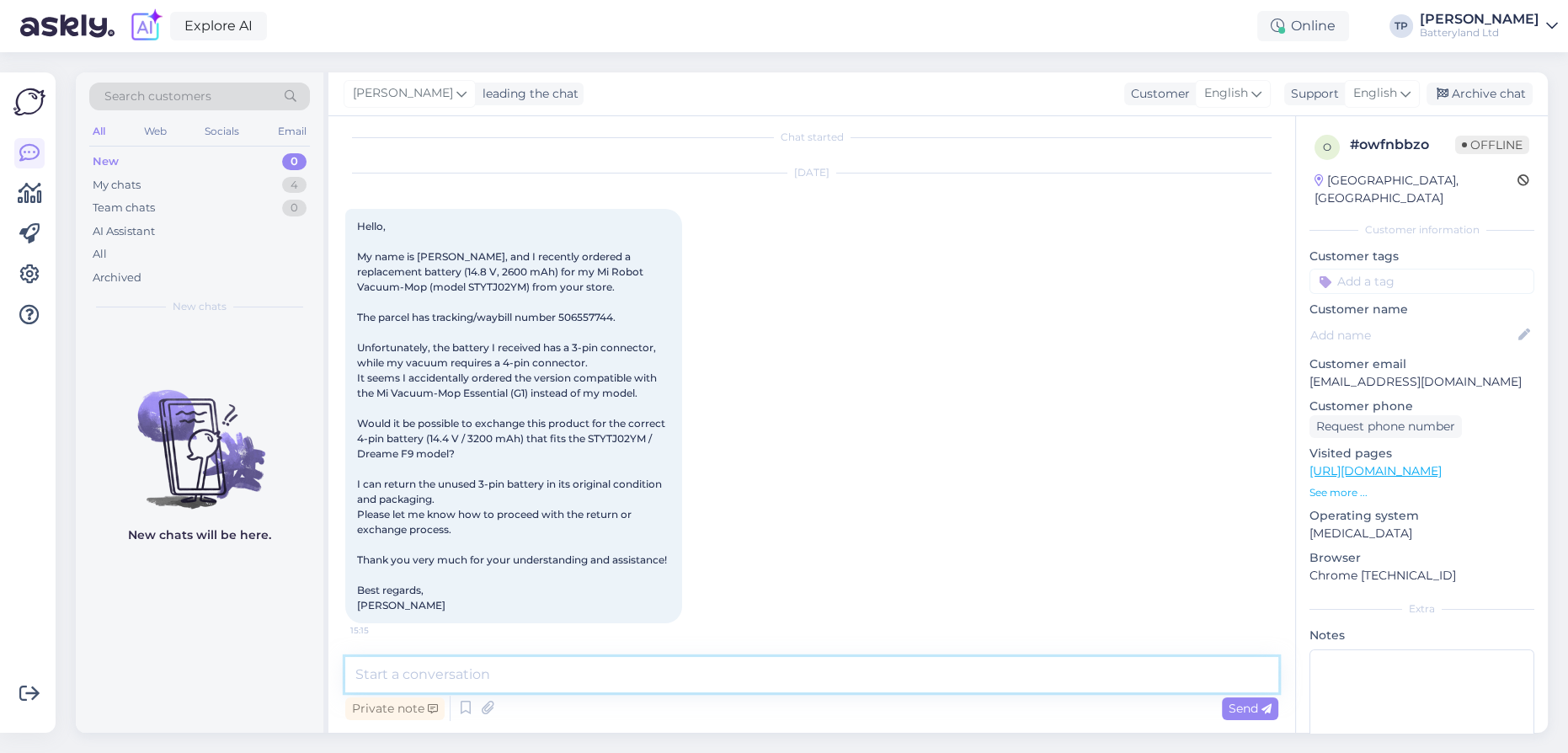
click at [595, 657] on textarea at bounding box center [812, 674] width 933 height 35
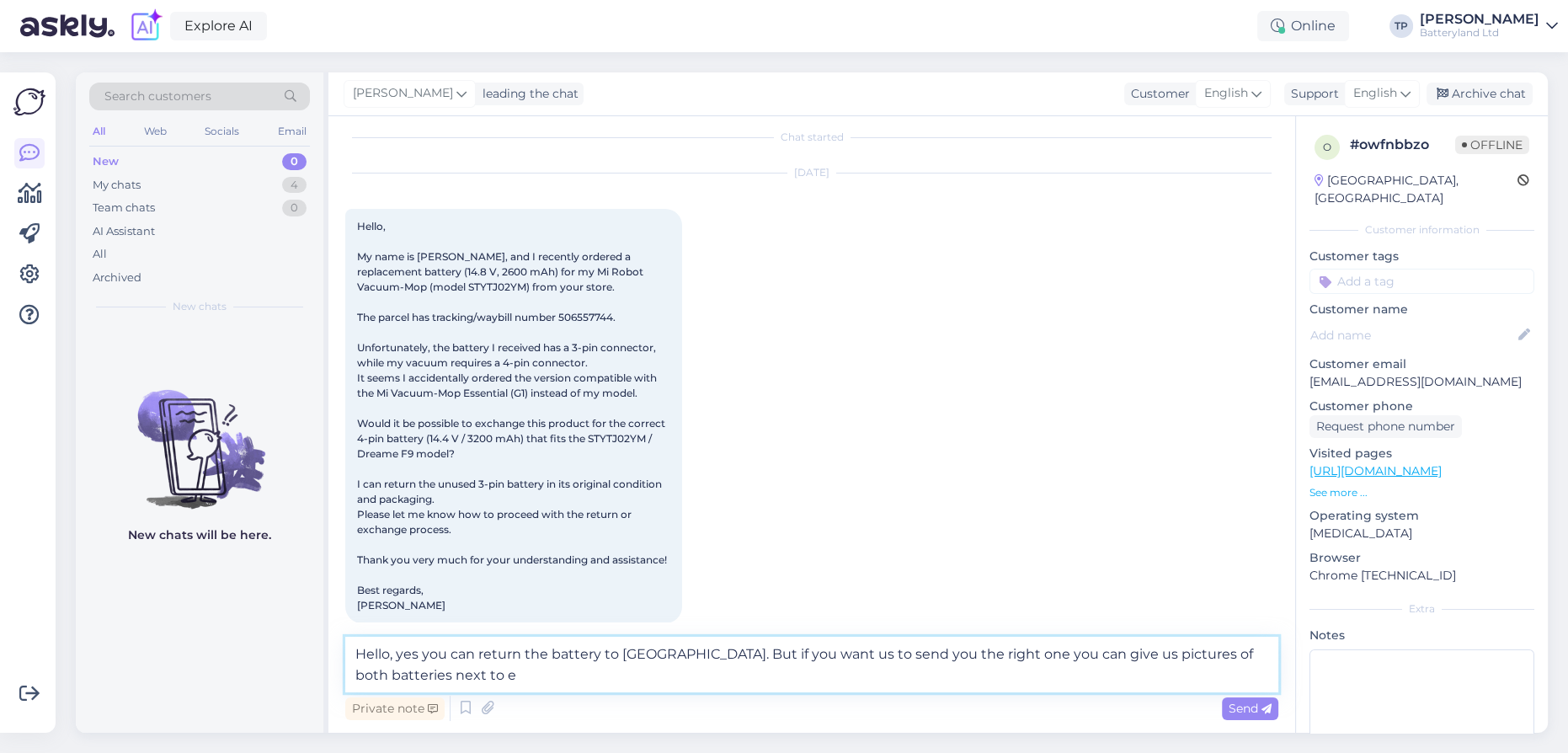
scroll to position [34, 0]
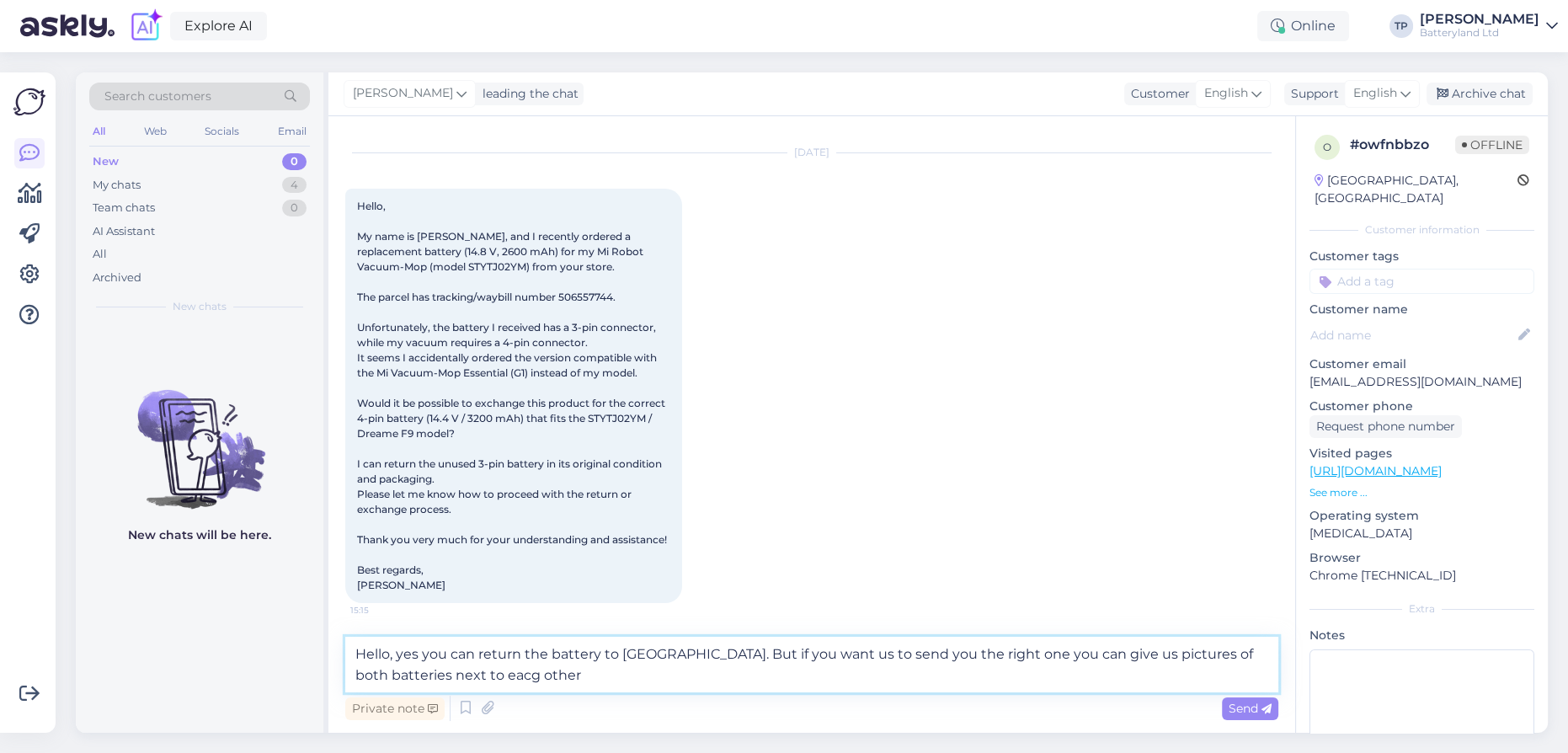
drag, startPoint x: 380, startPoint y: 675, endPoint x: 389, endPoint y: 678, distance: 9.5
click at [389, 678] on textarea "Hello, yes you can return the battery to [GEOGRAPHIC_DATA]. But if you want us …" at bounding box center [812, 664] width 933 height 56
click at [468, 675] on textarea "Hello, yes you can return the battery to [GEOGRAPHIC_DATA]. But if you want us …" at bounding box center [812, 664] width 933 height 56
type textarea "Hello, yes you can return the battery to [GEOGRAPHIC_DATA]. But if you want us …"
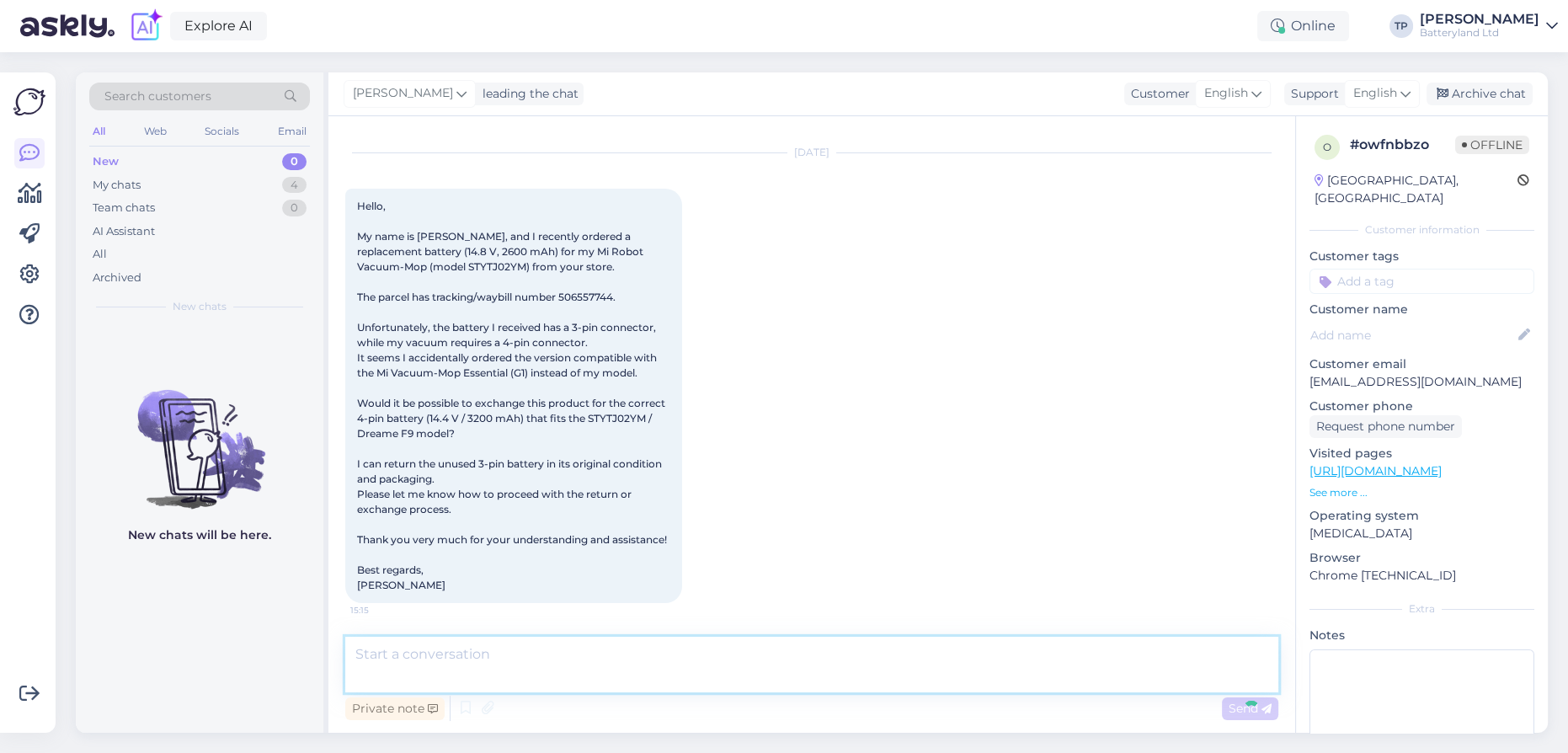
scroll to position [132, 0]
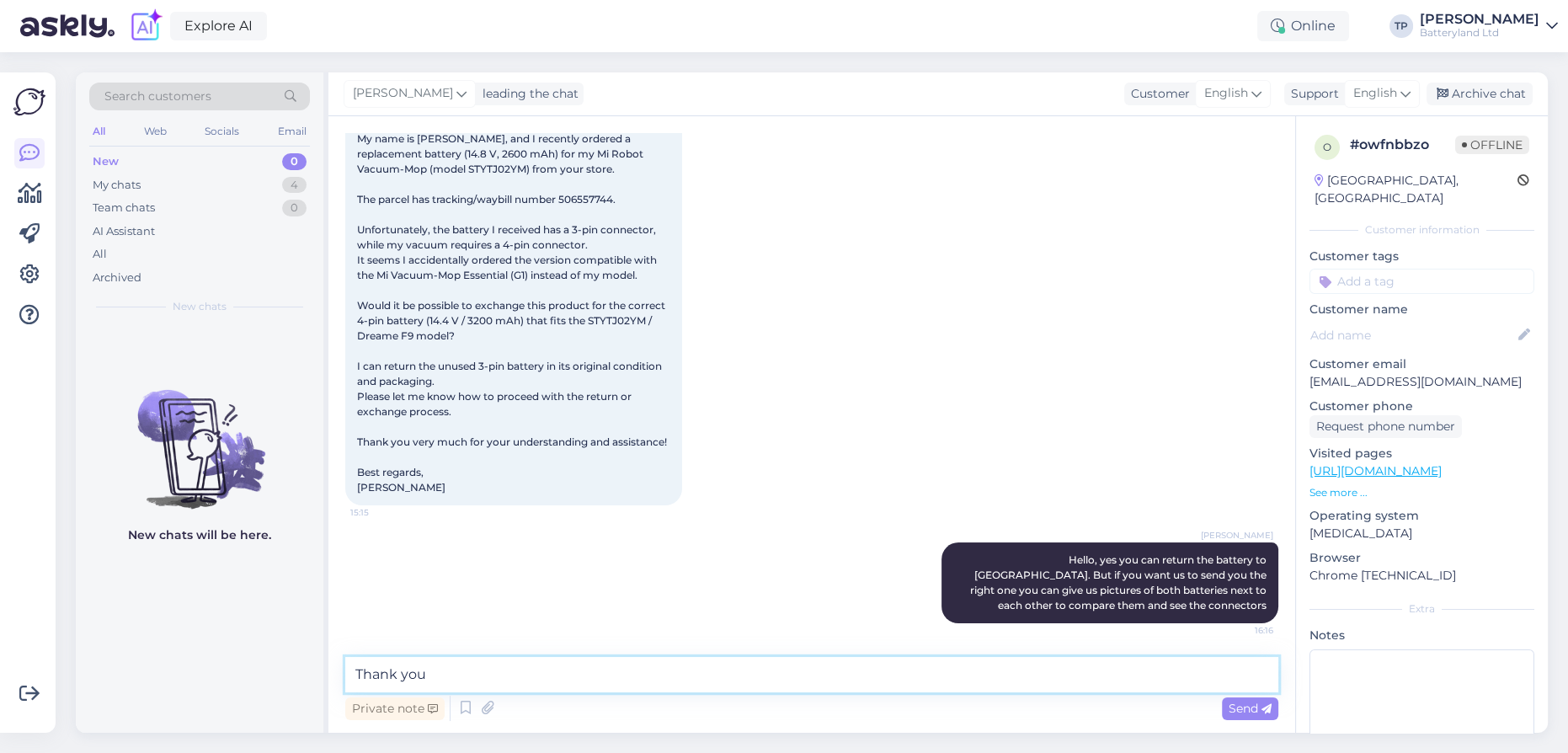
type textarea "Thank you!"
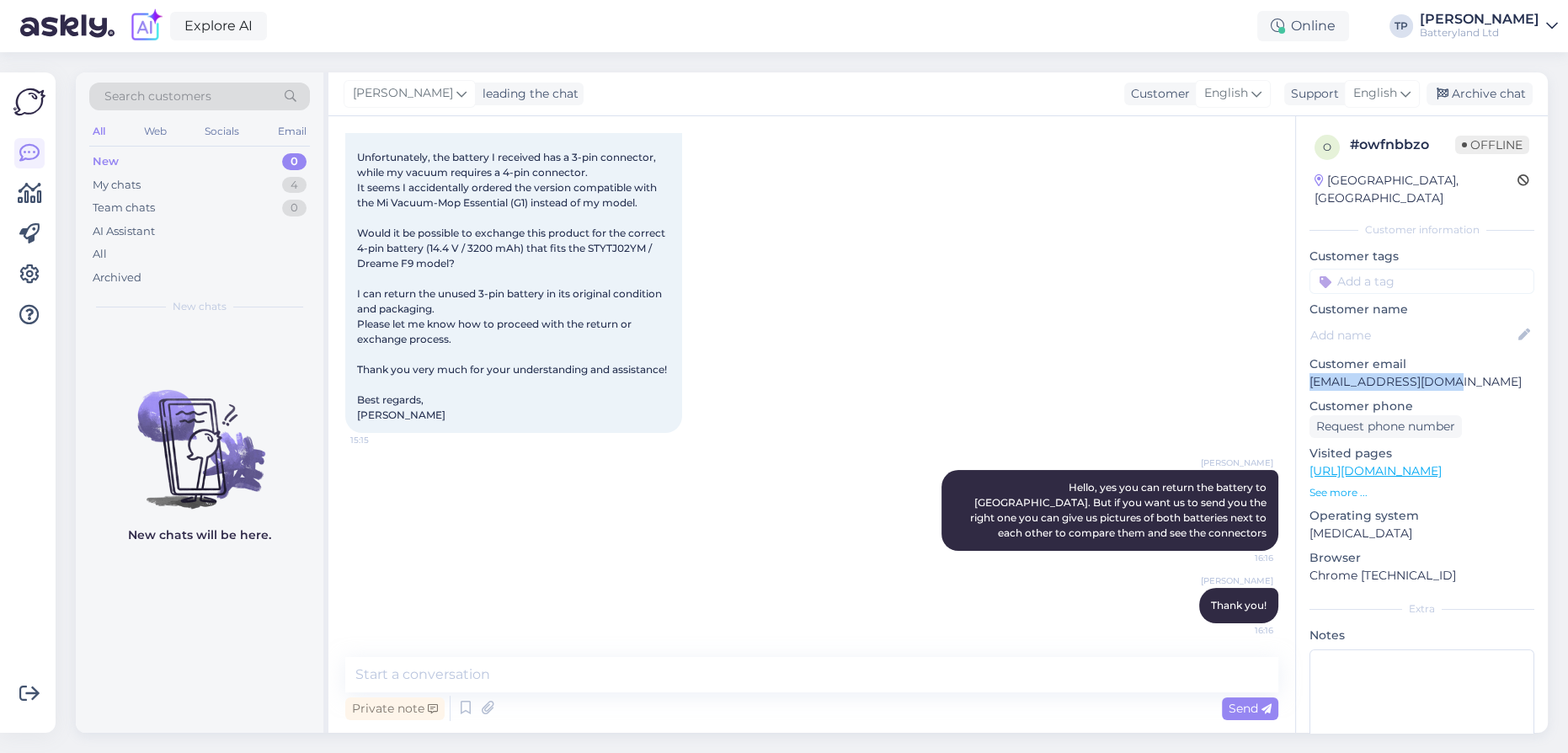
drag, startPoint x: 1454, startPoint y: 367, endPoint x: 1311, endPoint y: 367, distance: 143.0
click at [1311, 373] on p "[EMAIL_ADDRESS][DOMAIN_NAME]" at bounding box center [1422, 382] width 225 height 18
click at [1349, 373] on p "[EMAIL_ADDRESS][DOMAIN_NAME]" at bounding box center [1422, 382] width 225 height 18
drag, startPoint x: 1448, startPoint y: 363, endPoint x: 1309, endPoint y: 360, distance: 139.0
click at [1310, 373] on p "[EMAIL_ADDRESS][DOMAIN_NAME]" at bounding box center [1422, 382] width 225 height 18
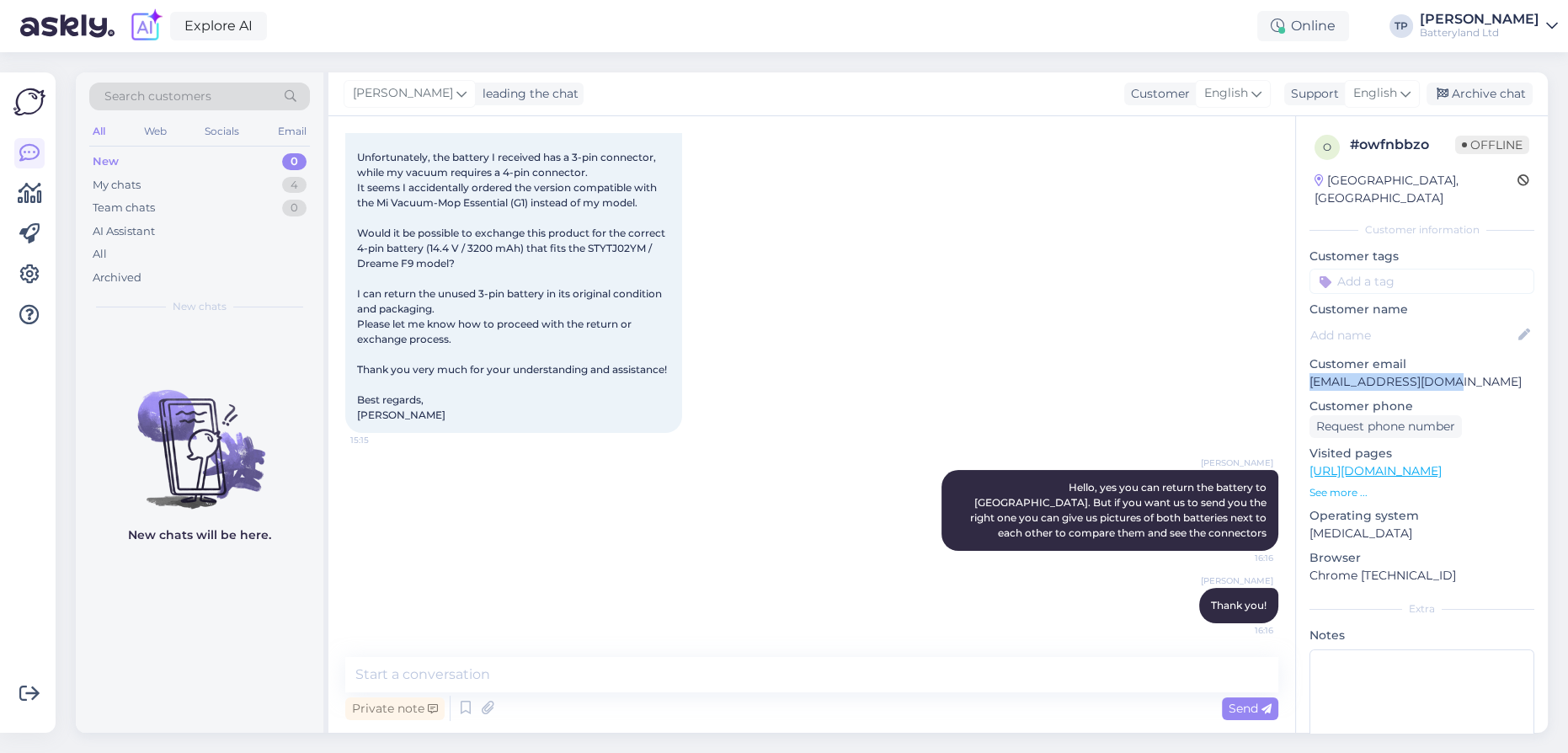
copy p "[EMAIL_ADDRESS][DOMAIN_NAME]"
click at [238, 182] on div "My chats 4" at bounding box center [200, 185] width 220 height 23
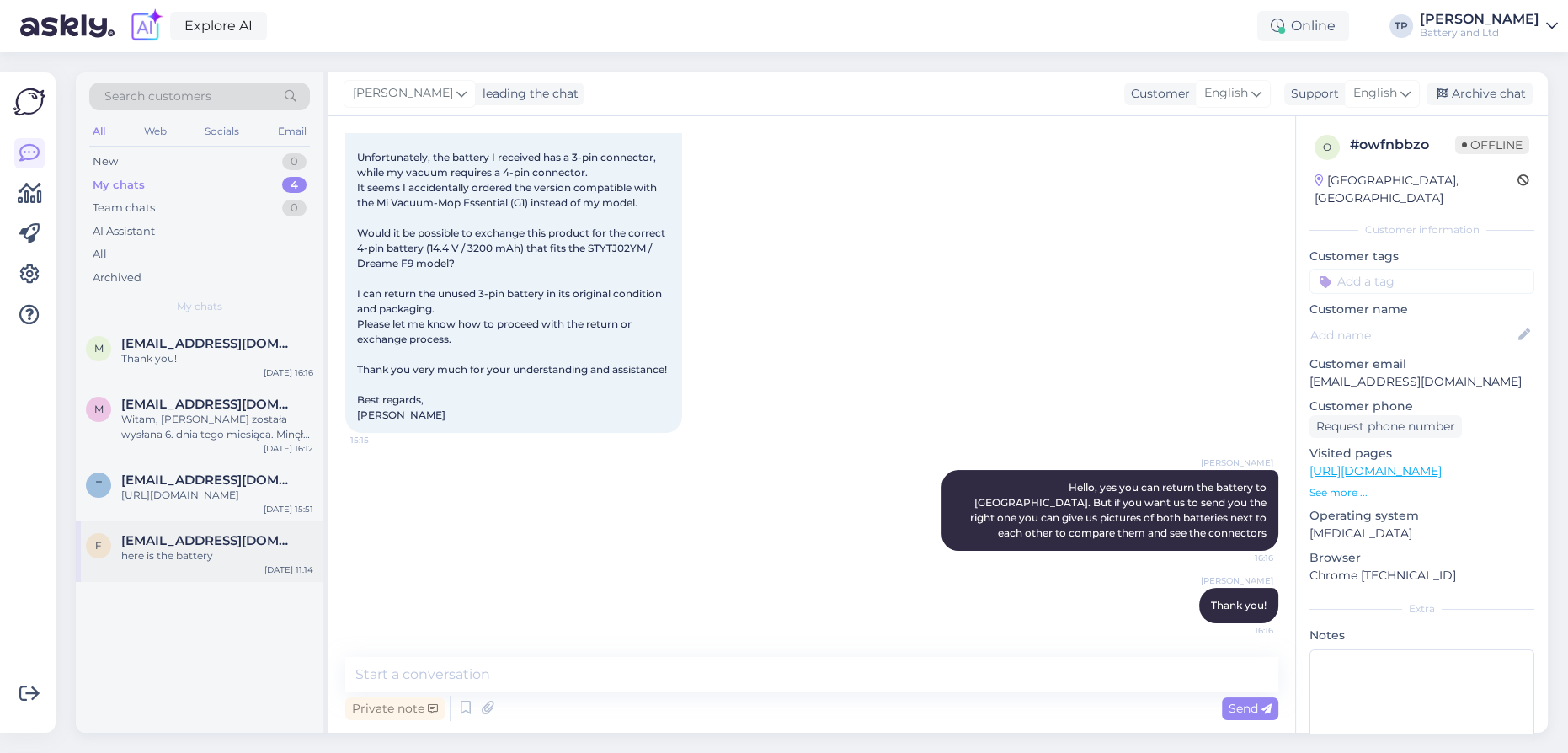
click at [209, 533] on span "[EMAIL_ADDRESS][DOMAIN_NAME]" at bounding box center [209, 540] width 176 height 15
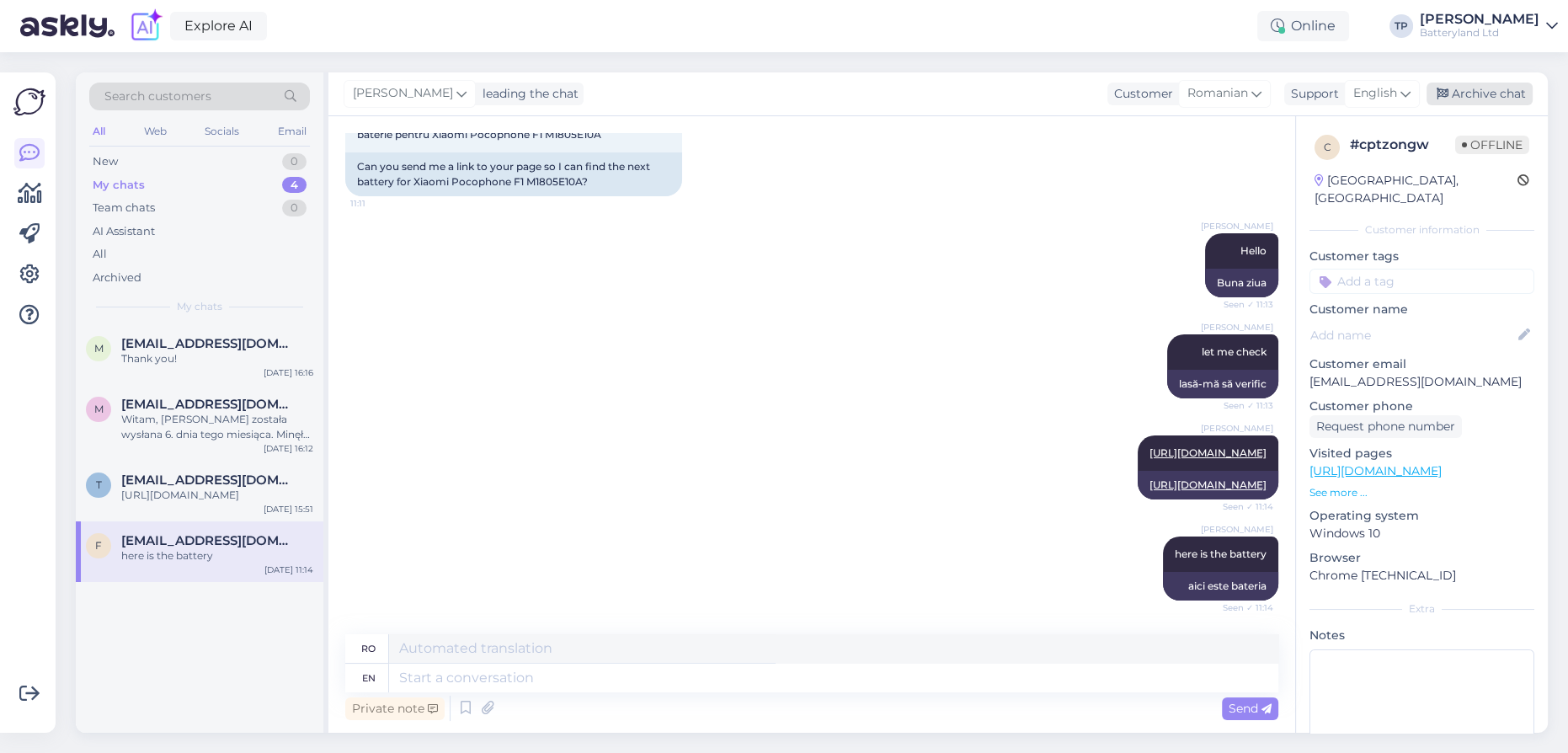
click at [1477, 94] on div "Archive chat" at bounding box center [1479, 94] width 106 height 22
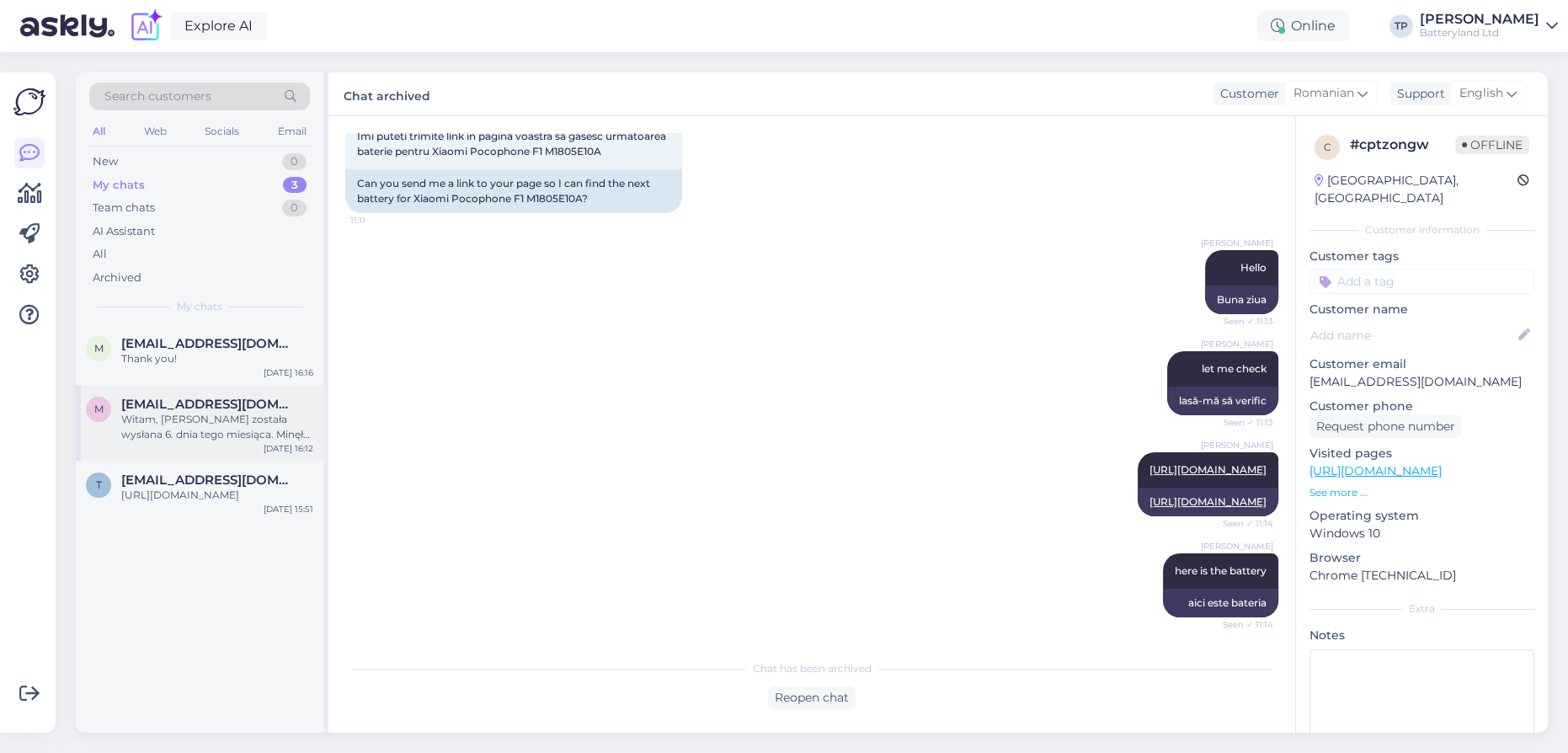
click at [219, 433] on div "m [EMAIL_ADDRESS][DOMAIN_NAME] [PERSON_NAME], [PERSON_NAME] została wysłana 6. …" at bounding box center [200, 423] width 248 height 76
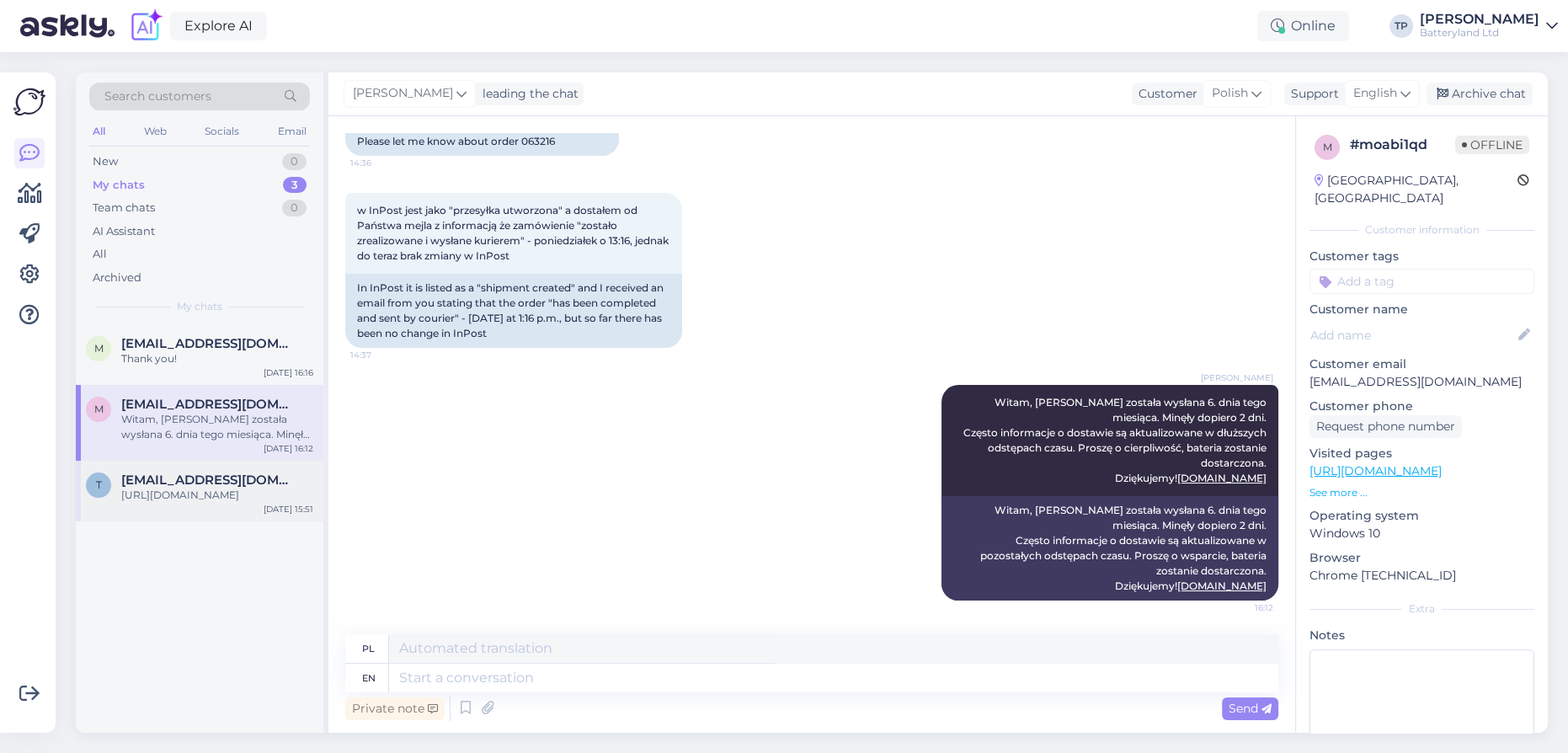
click at [181, 472] on span "[EMAIL_ADDRESS][DOMAIN_NAME]" at bounding box center [209, 480] width 176 height 15
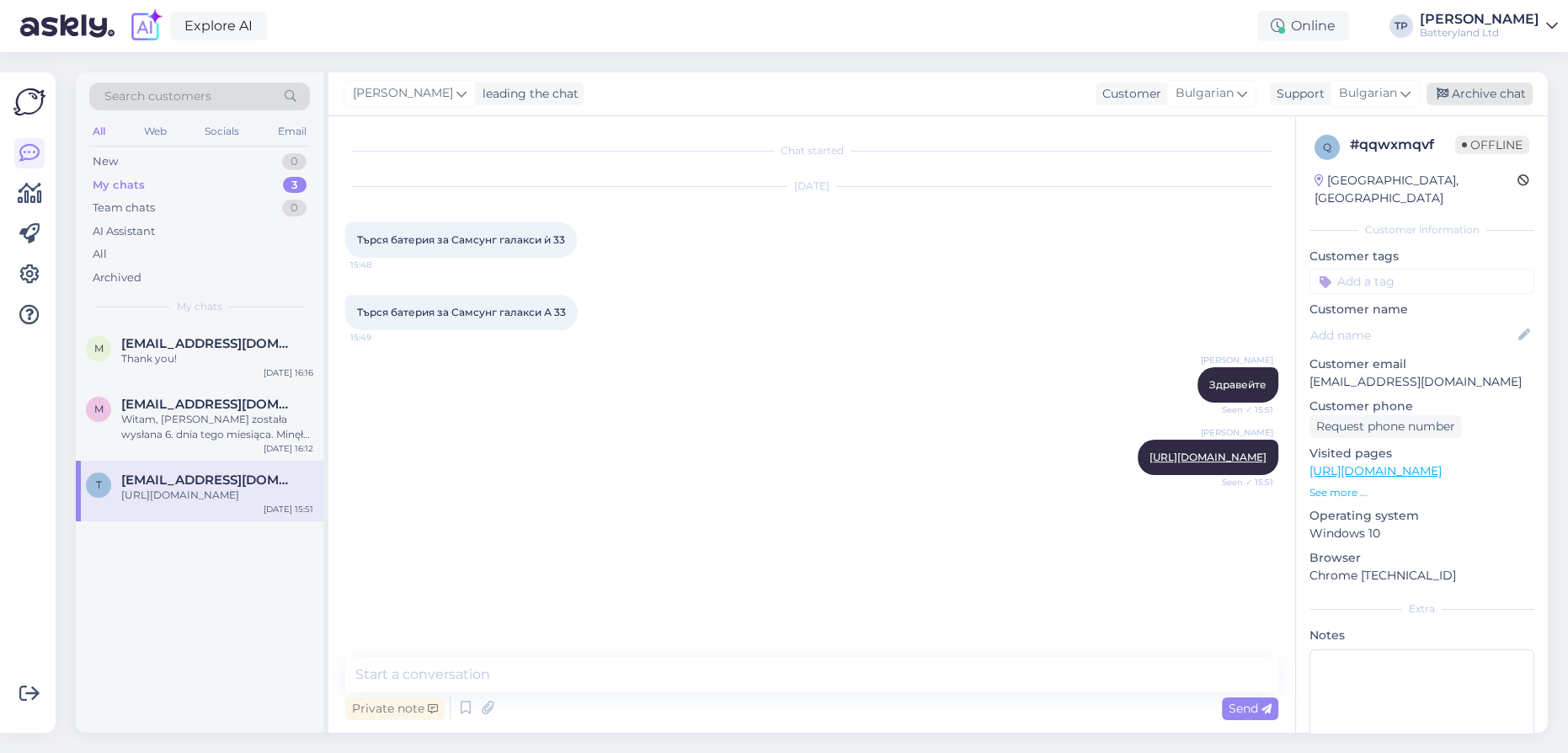
click at [1509, 87] on div "Archive chat" at bounding box center [1479, 94] width 106 height 22
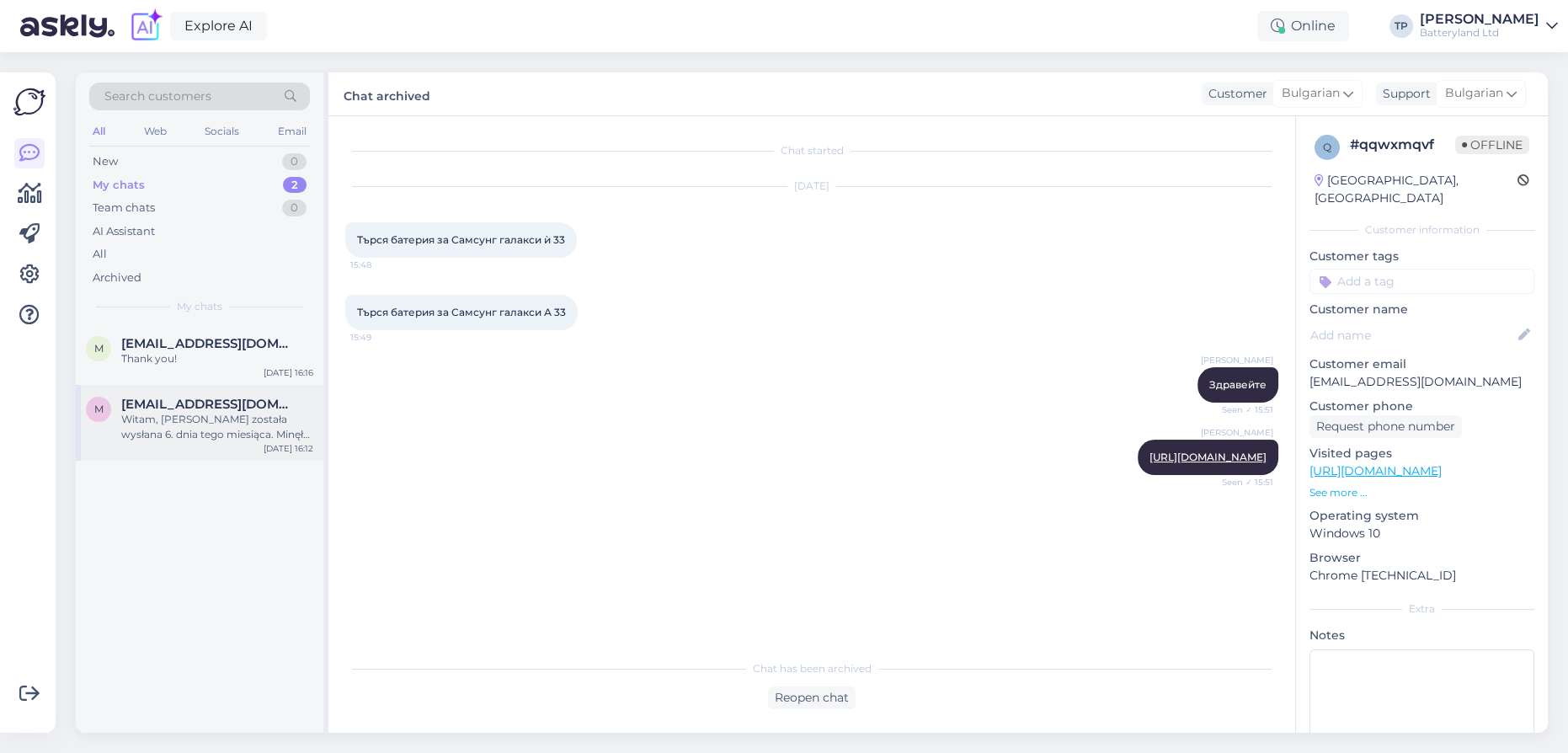
click at [218, 385] on div "m [EMAIL_ADDRESS][DOMAIN_NAME] [PERSON_NAME], [PERSON_NAME] została wysłana 6. …" at bounding box center [200, 423] width 248 height 76
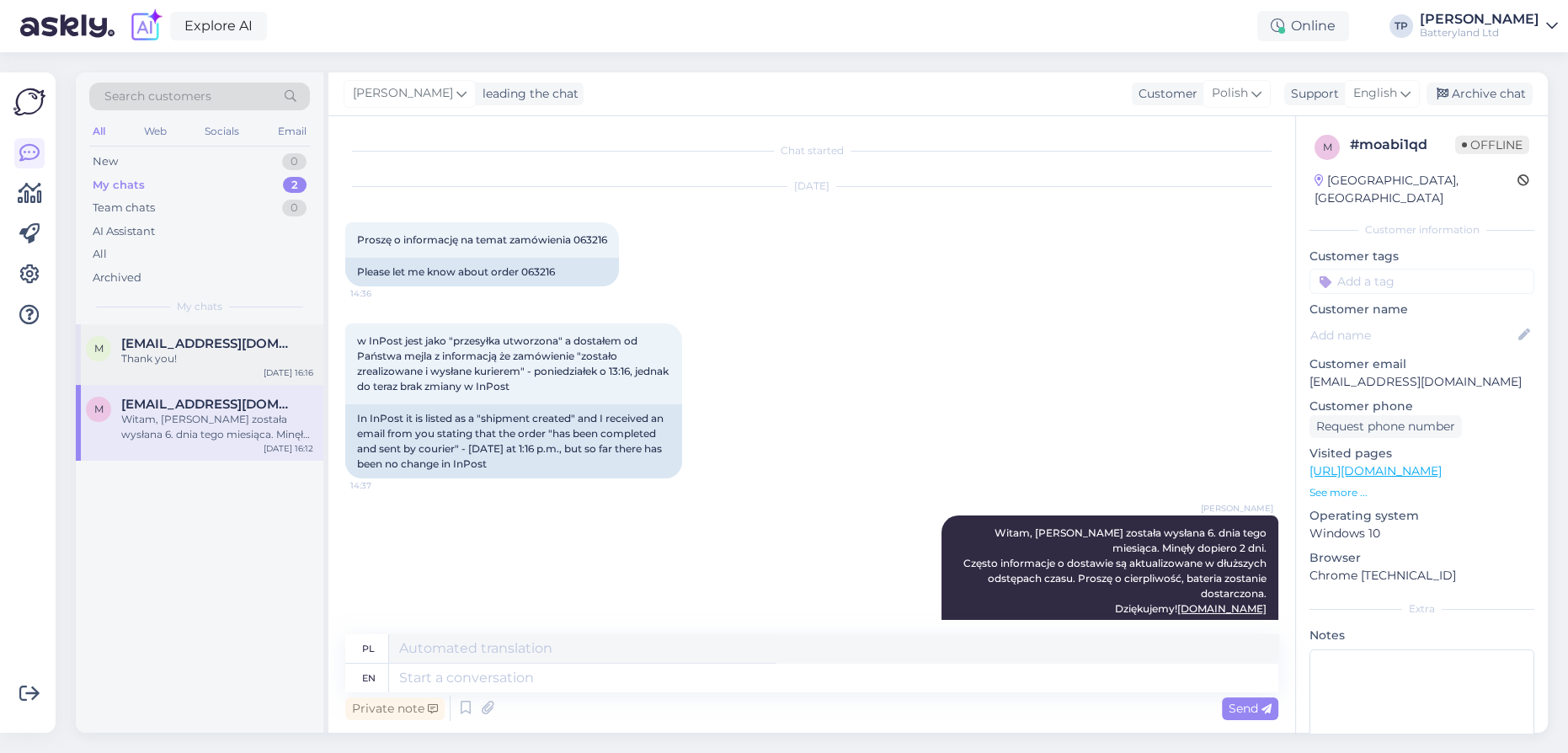
scroll to position [160, 0]
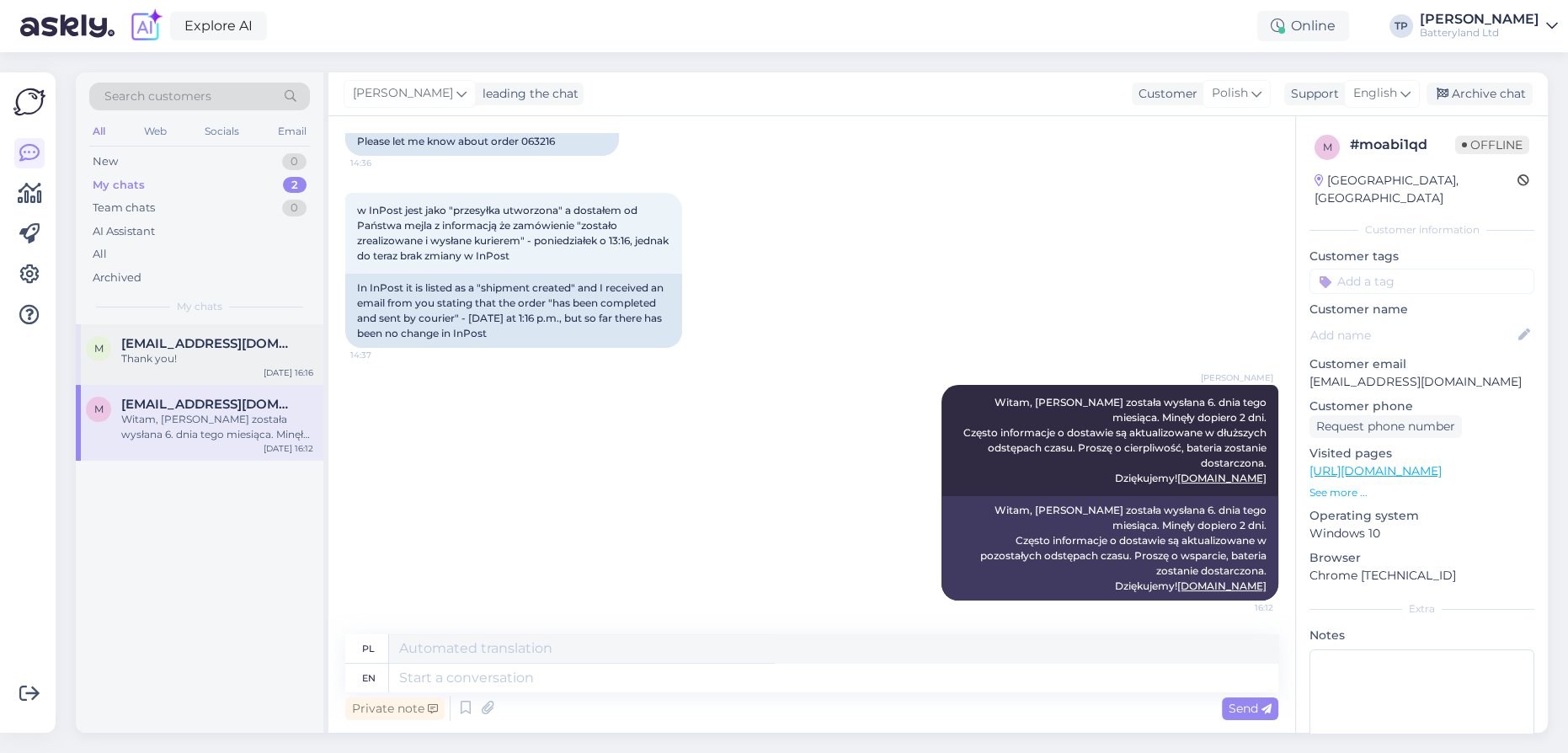
click at [225, 349] on span "[EMAIL_ADDRESS][DOMAIN_NAME]" at bounding box center [209, 343] width 176 height 15
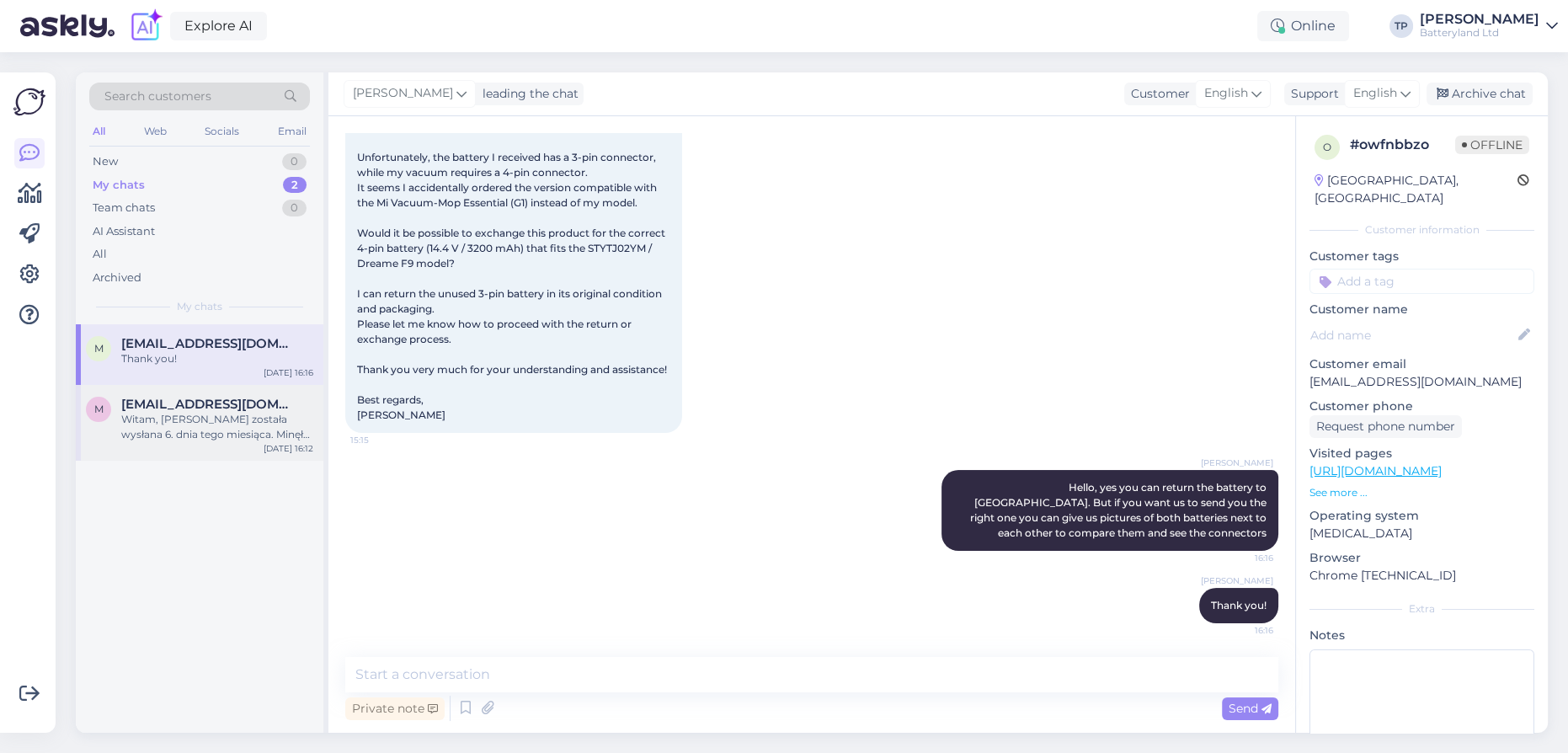
click at [214, 408] on div "[EMAIL_ADDRESS][DOMAIN_NAME] [PERSON_NAME], [PERSON_NAME] została wysłana 6. dn…" at bounding box center [217, 419] width 192 height 46
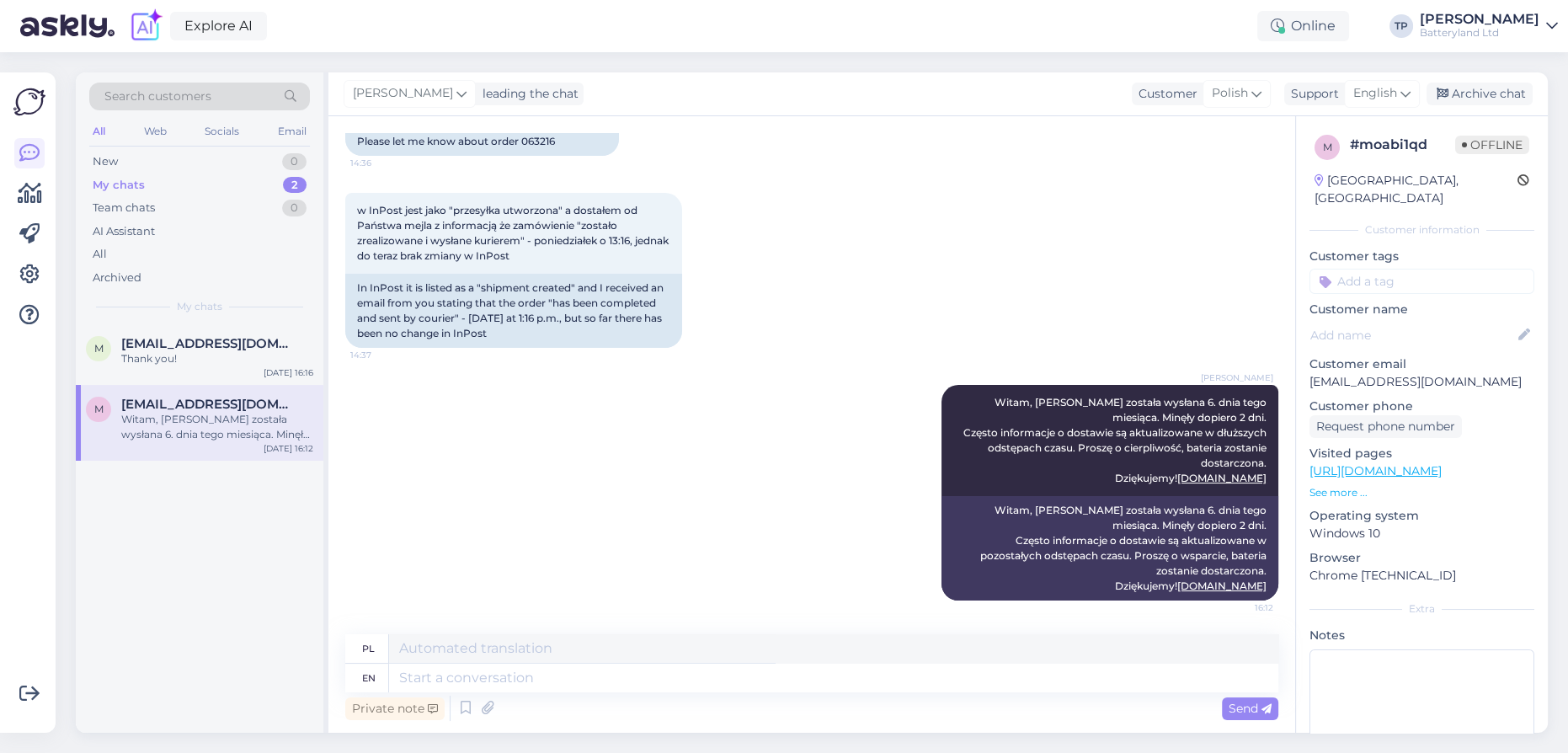
scroll to position [160, 0]
click at [157, 340] on span "[EMAIL_ADDRESS][DOMAIN_NAME]" at bounding box center [209, 343] width 176 height 15
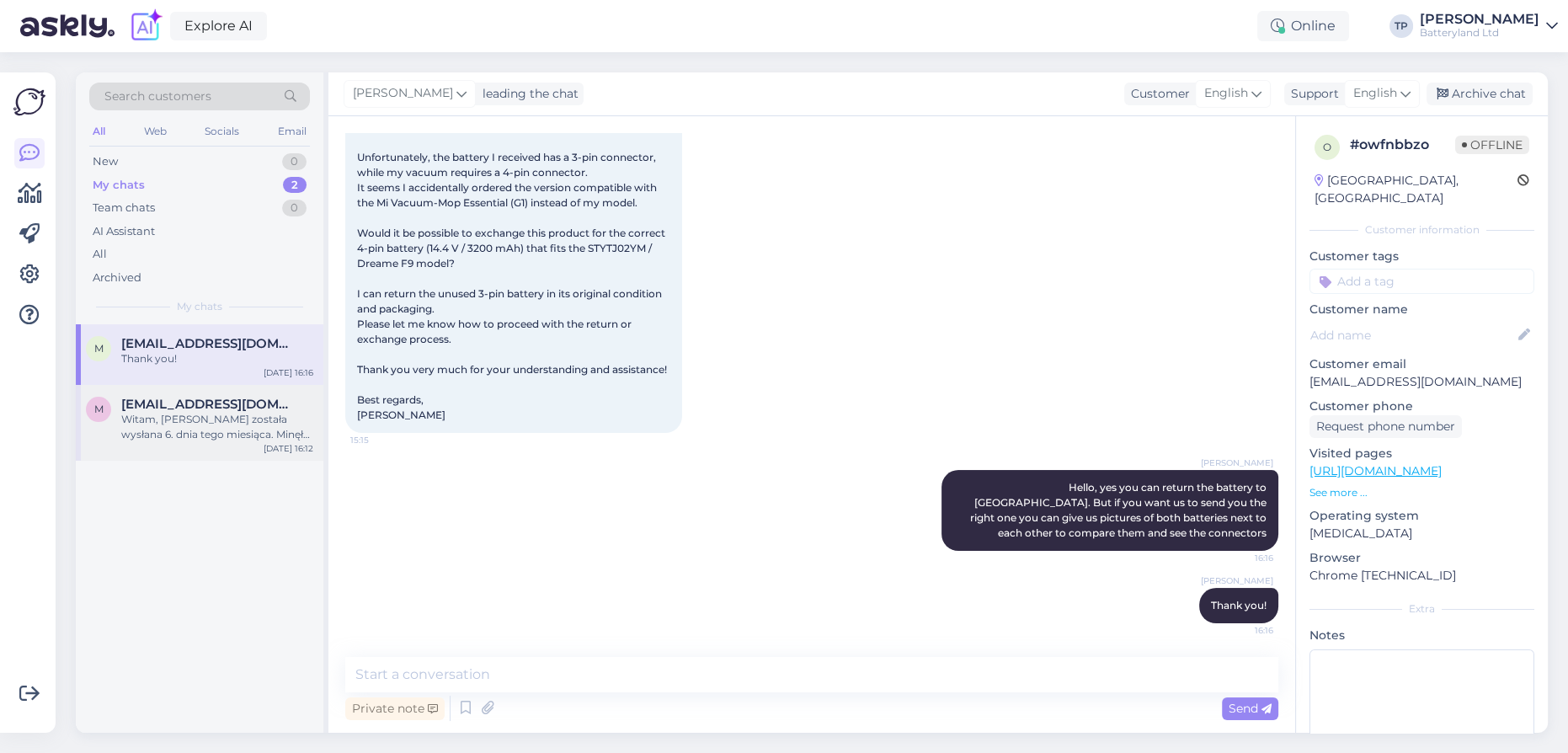
click at [172, 401] on span "[EMAIL_ADDRESS][DOMAIN_NAME]" at bounding box center [209, 404] width 176 height 15
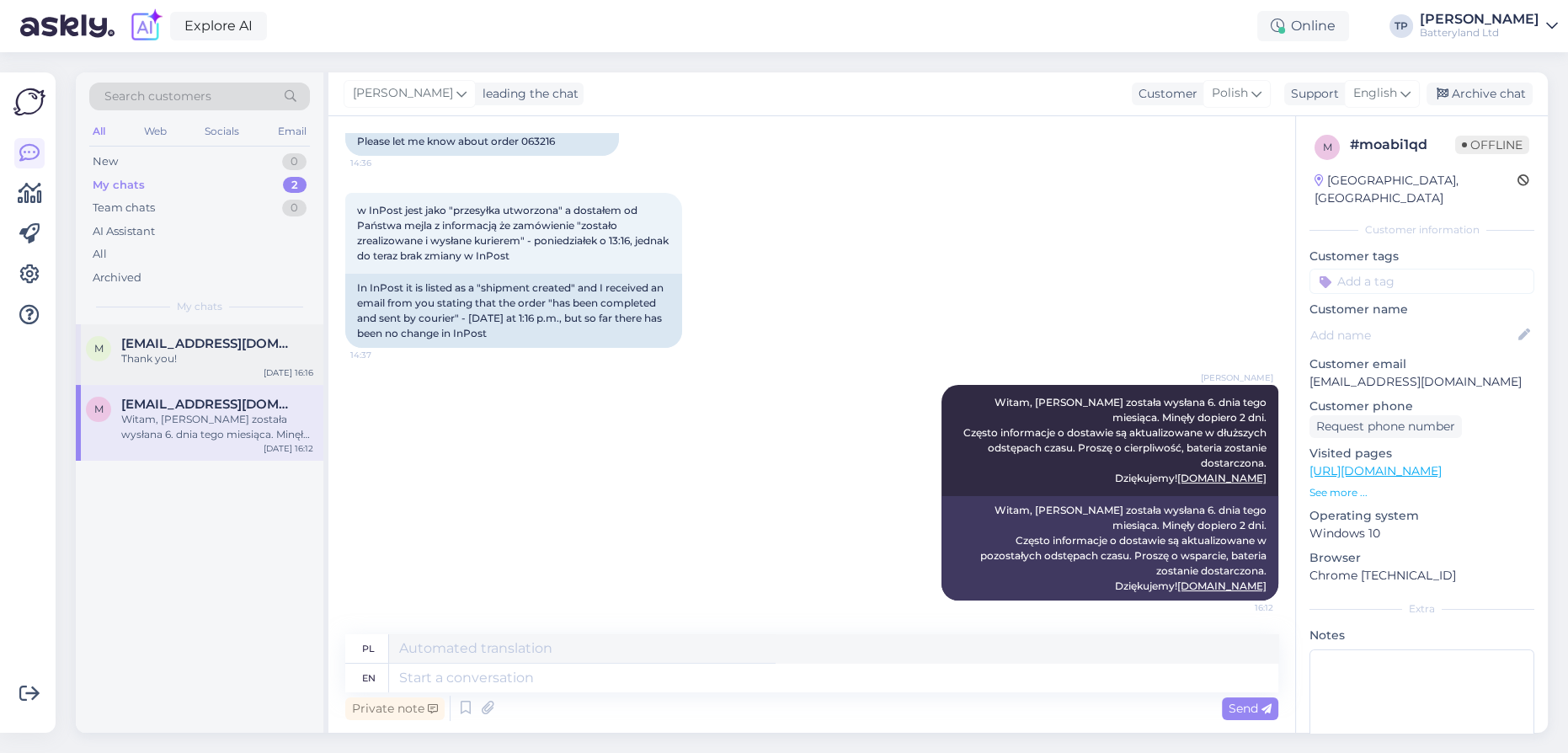
click at [212, 355] on div "[EMAIL_ADDRESS][DOMAIN_NAME] Thank you!" at bounding box center [217, 350] width 192 height 30
